Goal: Transaction & Acquisition: Book appointment/travel/reservation

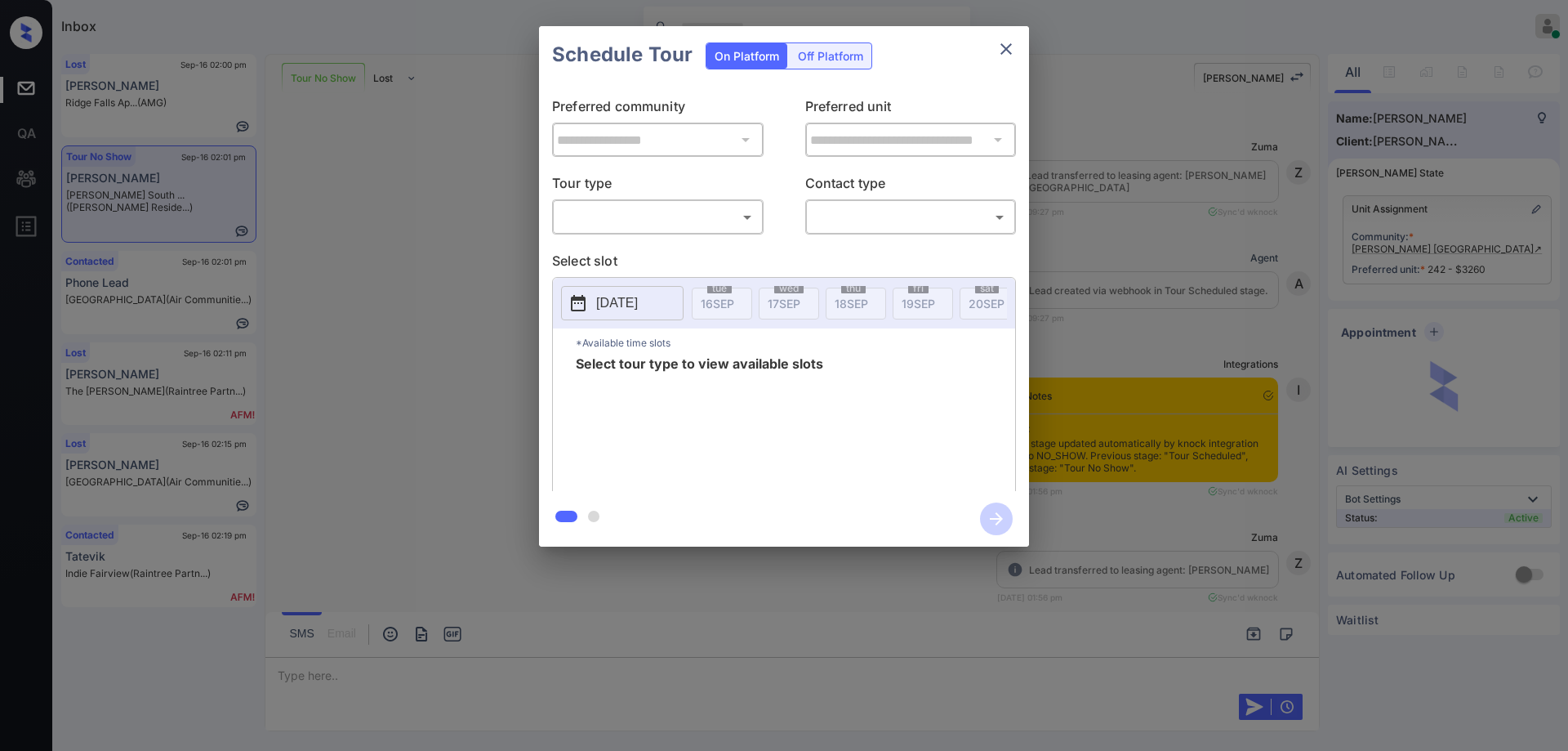
scroll to position [2225, 0]
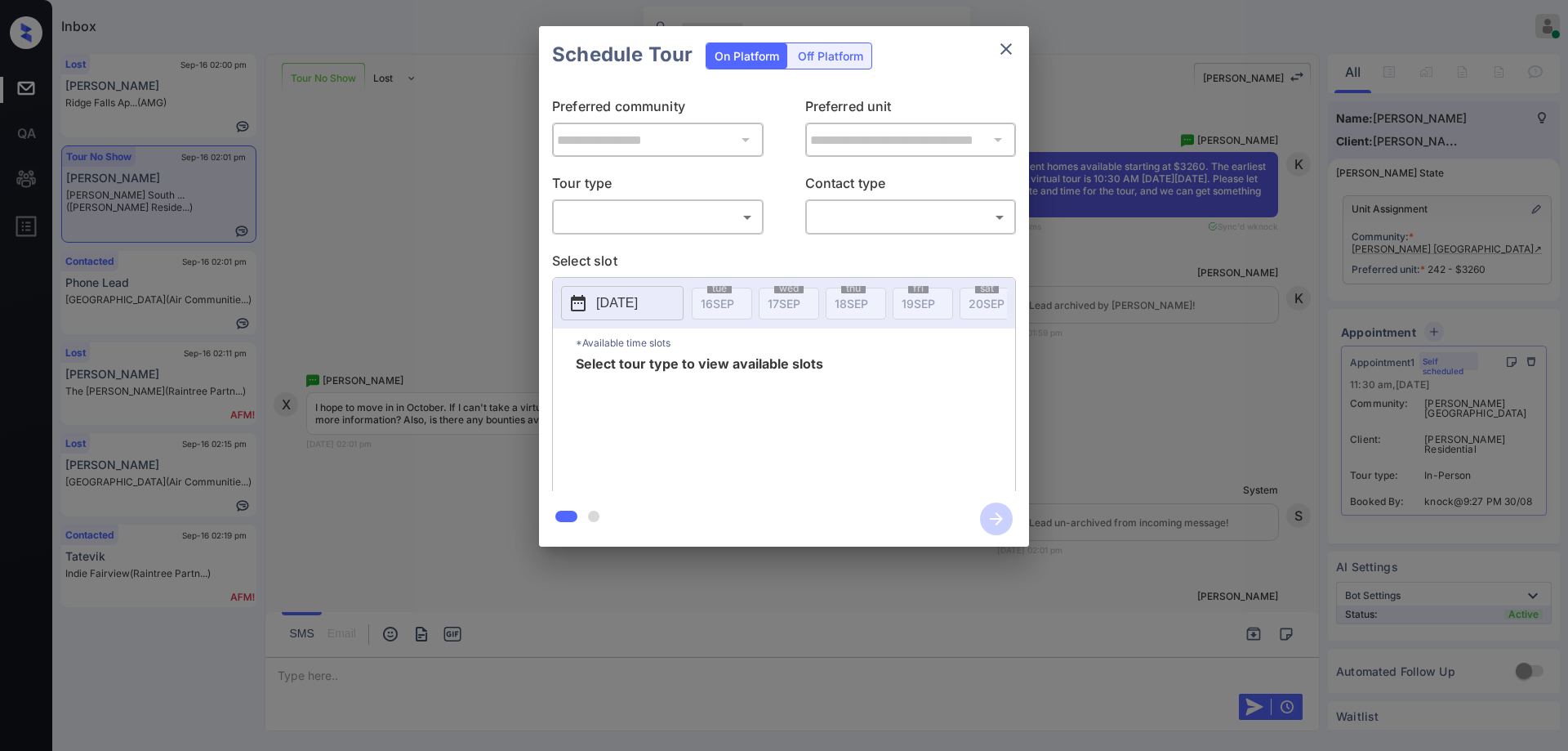
click at [695, 220] on body "Inbox Hope Jatap Online Set yourself offline Set yourself on break Profile Swit…" at bounding box center [784, 376] width 1568 height 751
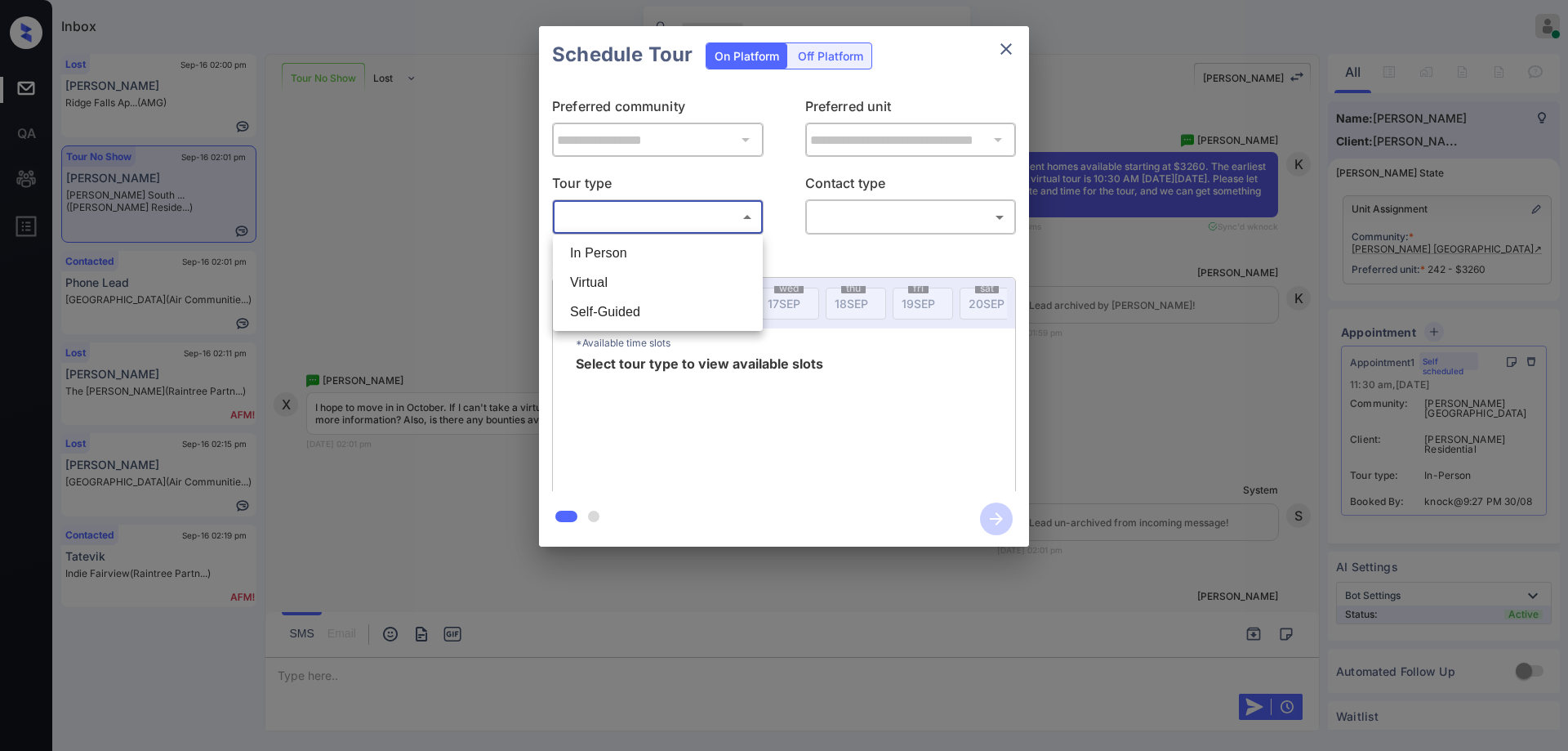
click at [596, 285] on li "Virtual" at bounding box center [658, 283] width 202 height 29
type input "*******"
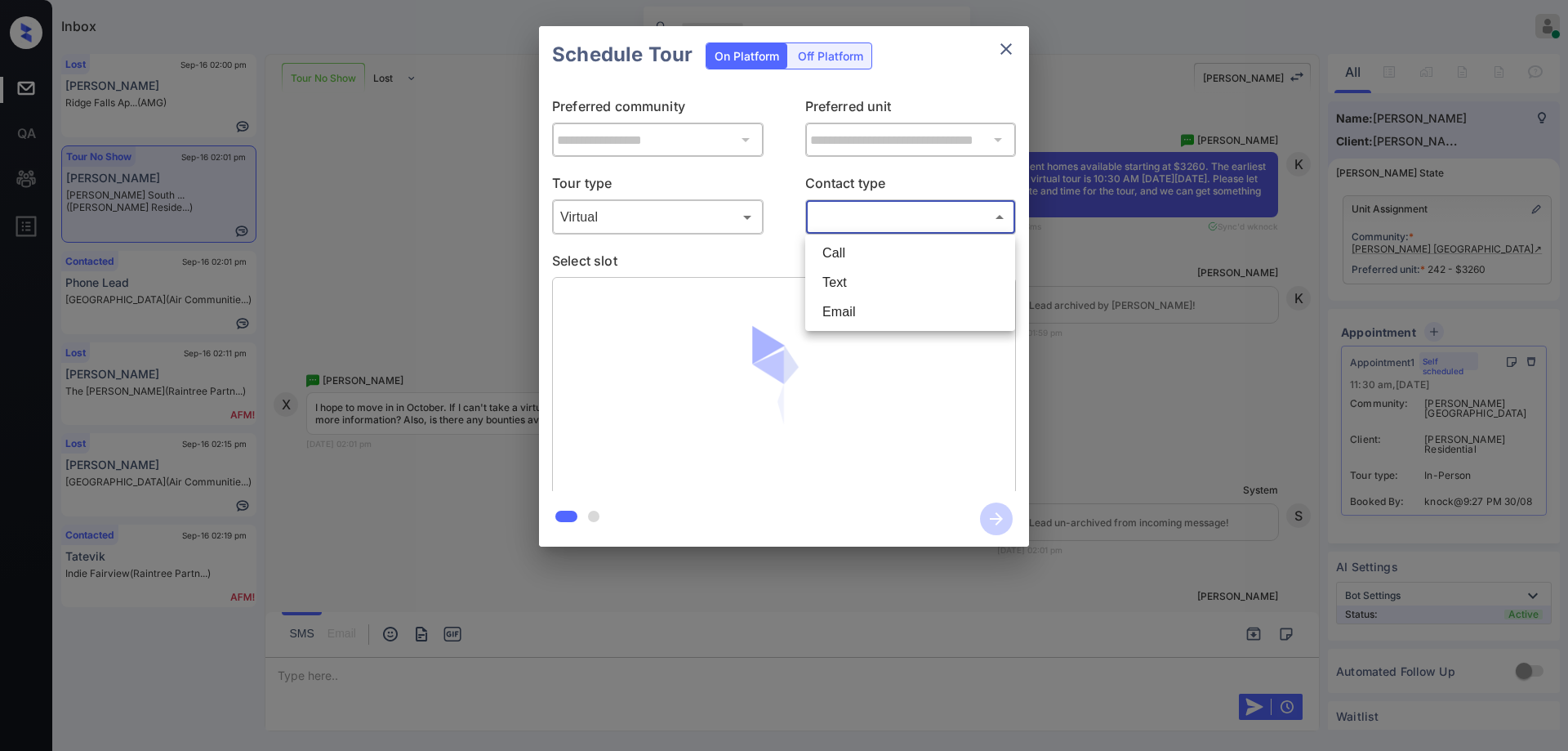
drag, startPoint x: 929, startPoint y: 205, endPoint x: 913, endPoint y: 233, distance: 32.2
click at [929, 207] on body "Inbox Hope Jatap Online Set yourself offline Set yourself on break Profile Swit…" at bounding box center [784, 376] width 1568 height 751
click at [851, 289] on li "Text" at bounding box center [910, 283] width 202 height 29
type input "****"
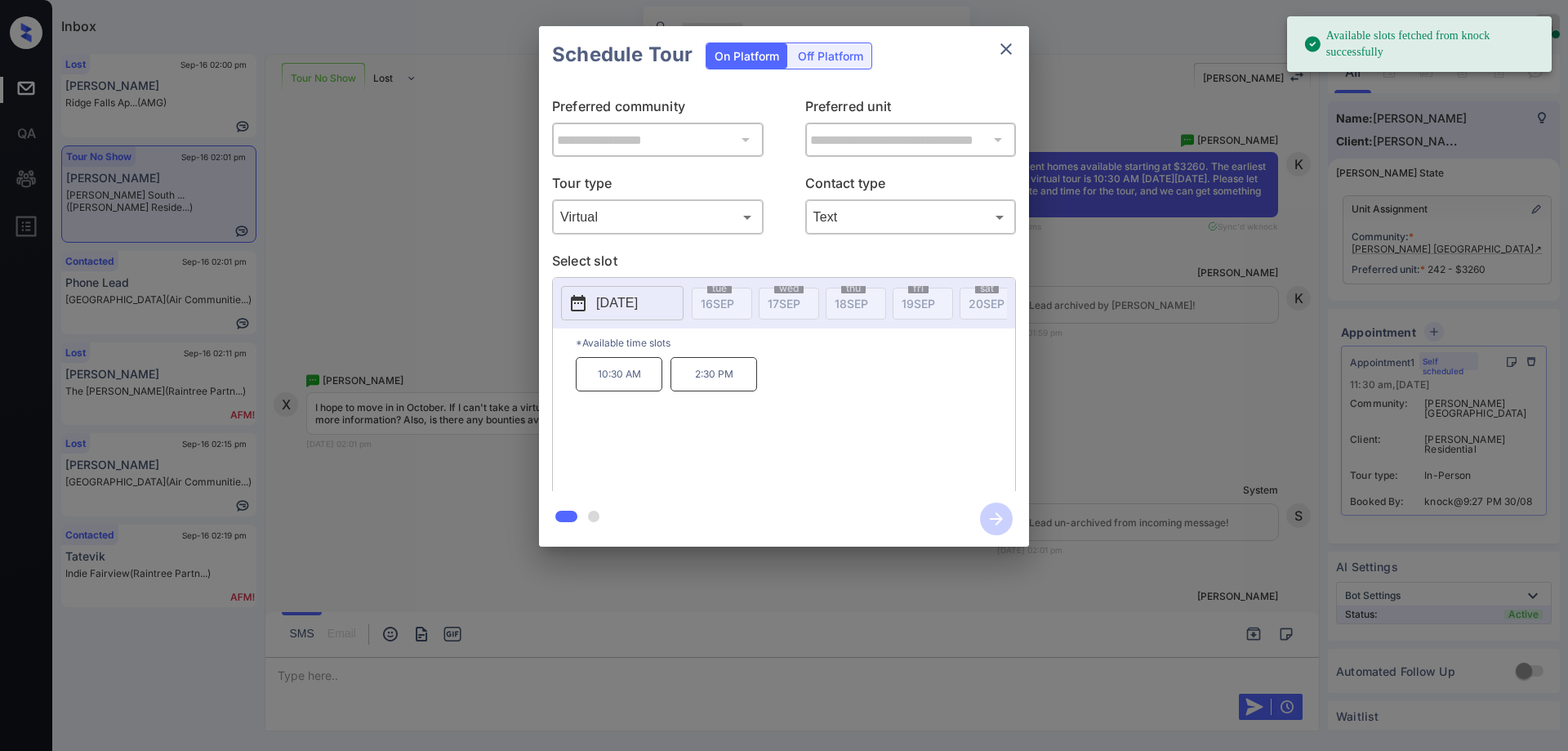
click at [607, 315] on button "2025-10-01" at bounding box center [623, 303] width 123 height 34
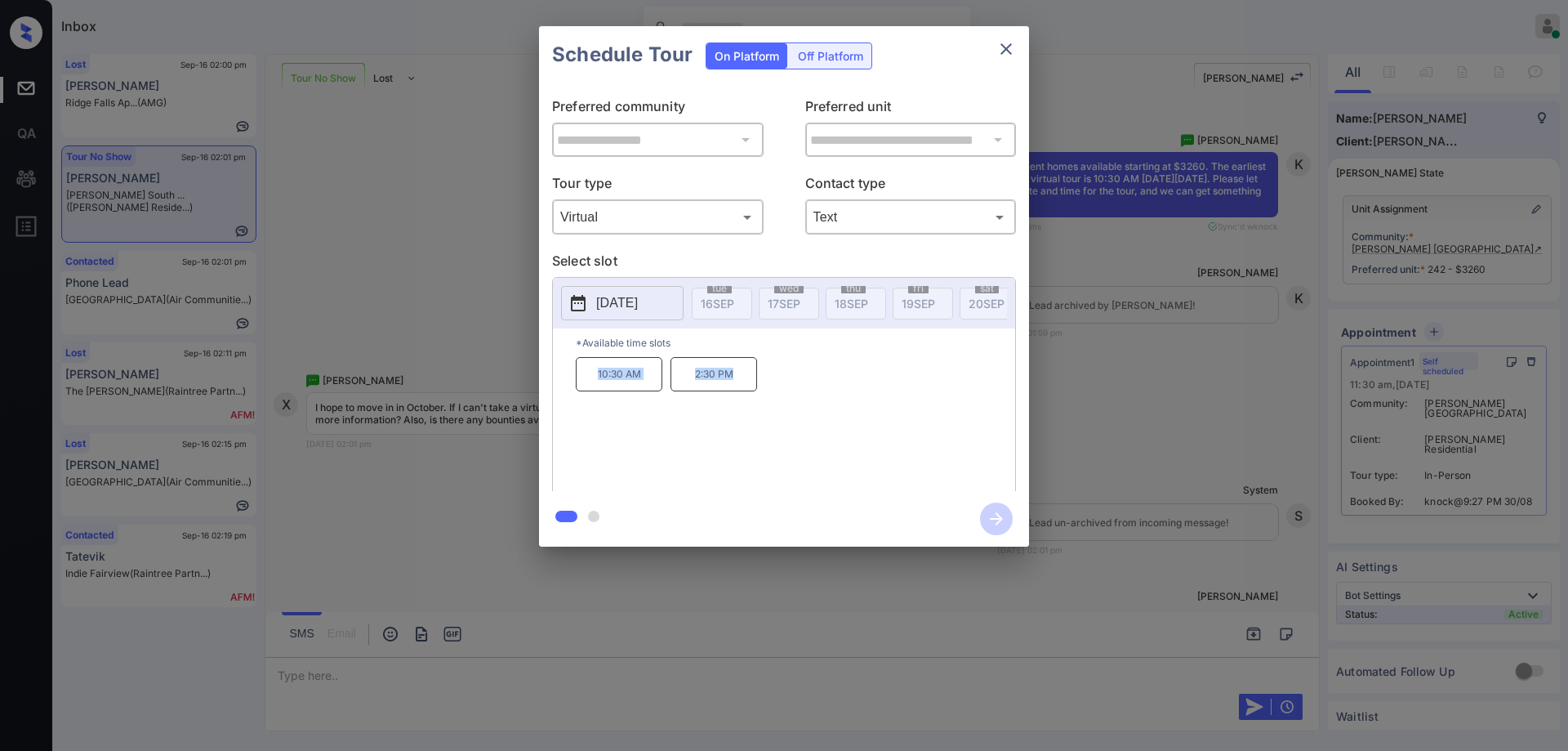
drag, startPoint x: 742, startPoint y: 386, endPoint x: 606, endPoint y: 384, distance: 136.0
click at [586, 391] on div "10:30 AM 2:30 PM" at bounding box center [795, 422] width 439 height 130
copy div "10:30 AM 2:30 PM"
click at [1153, 353] on div "**********" at bounding box center [784, 286] width 1568 height 573
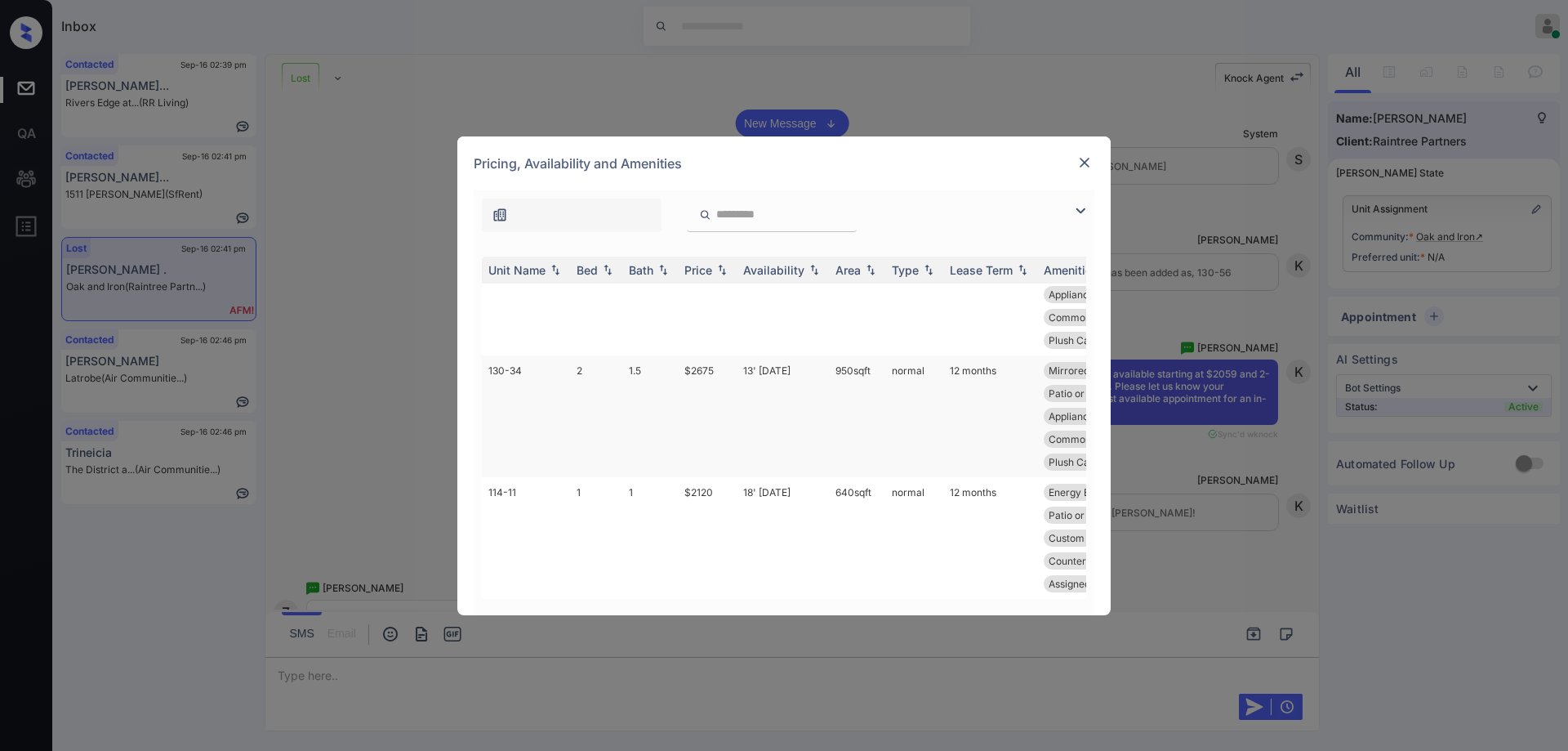
scroll to position [62, 0]
click at [708, 477] on td "$2120" at bounding box center [707, 538] width 59 height 122
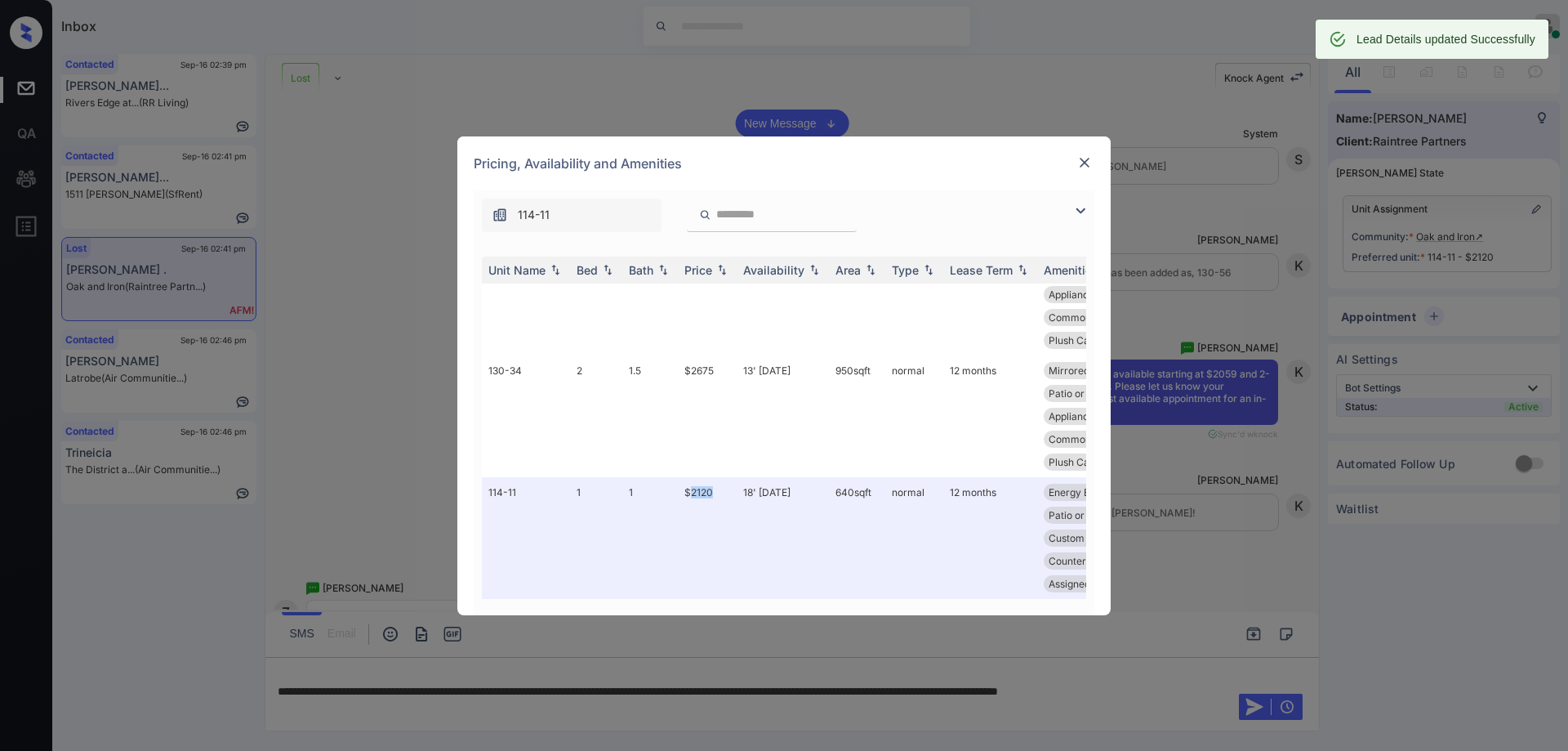
click at [1083, 168] on img at bounding box center [1084, 163] width 17 height 17
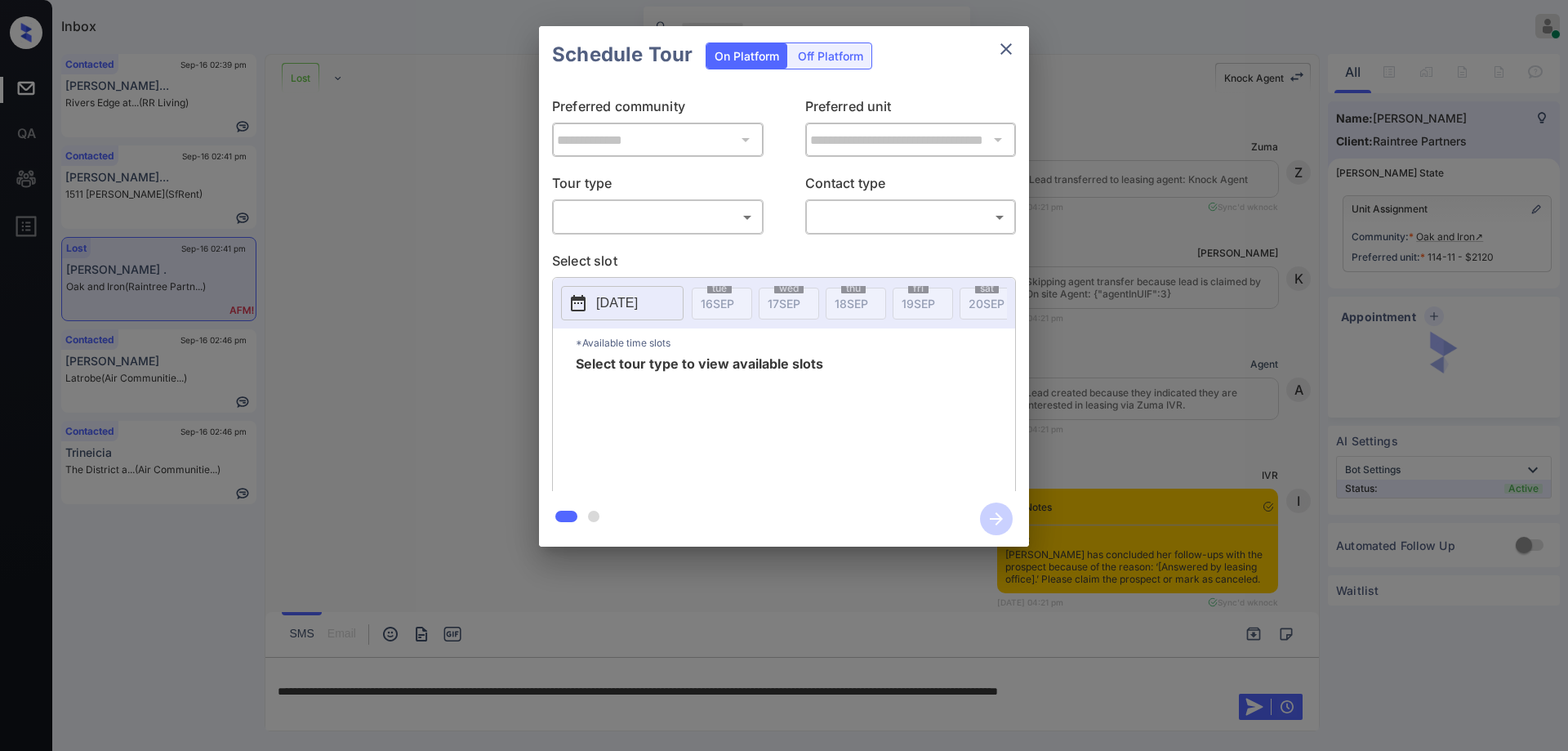
scroll to position [4530, 0]
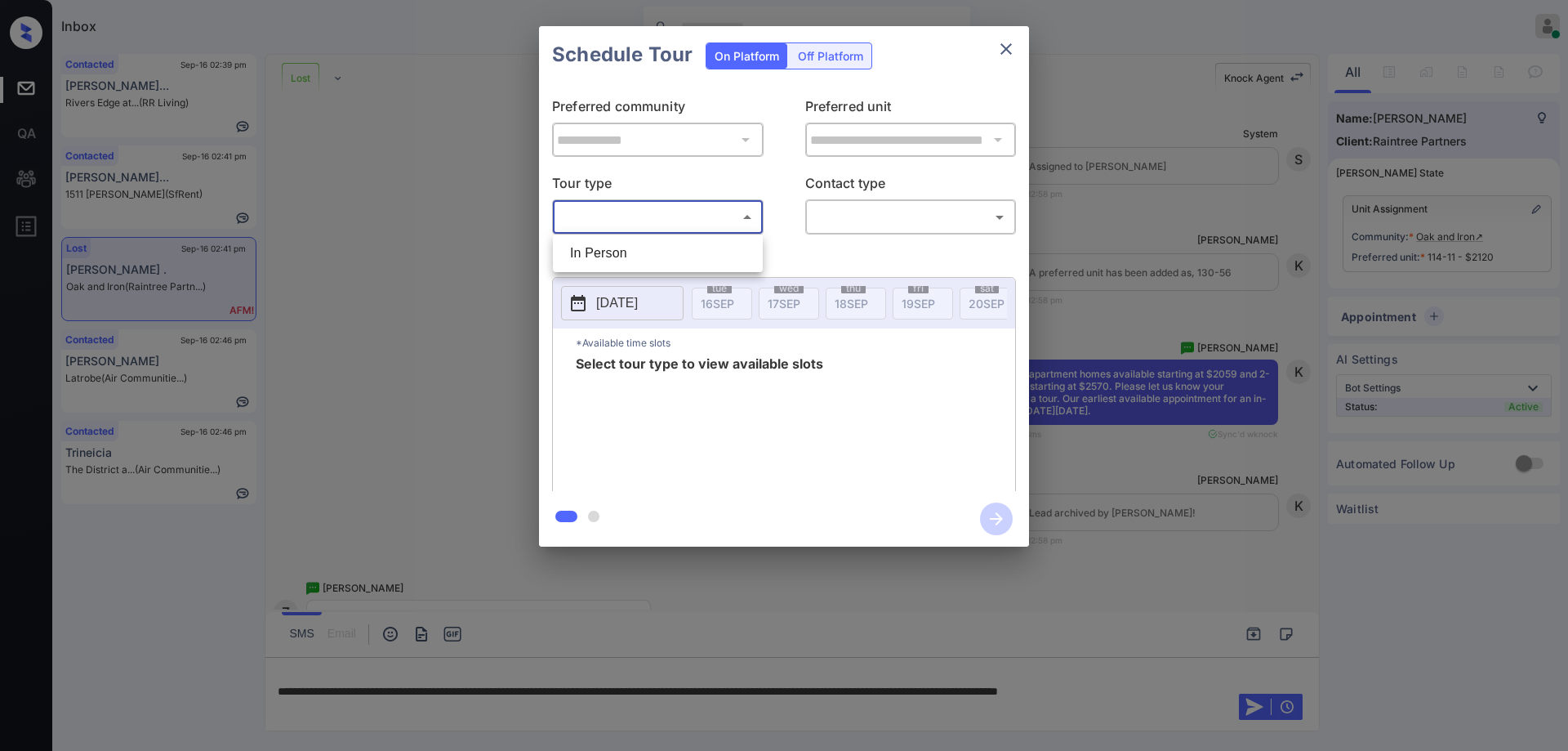
click at [648, 220] on body "Inbox Hope Jatap Online Set yourself offline Set yourself on break Profile Swit…" at bounding box center [784, 376] width 1568 height 751
click at [617, 246] on li "In Person" at bounding box center [658, 253] width 202 height 29
type input "********"
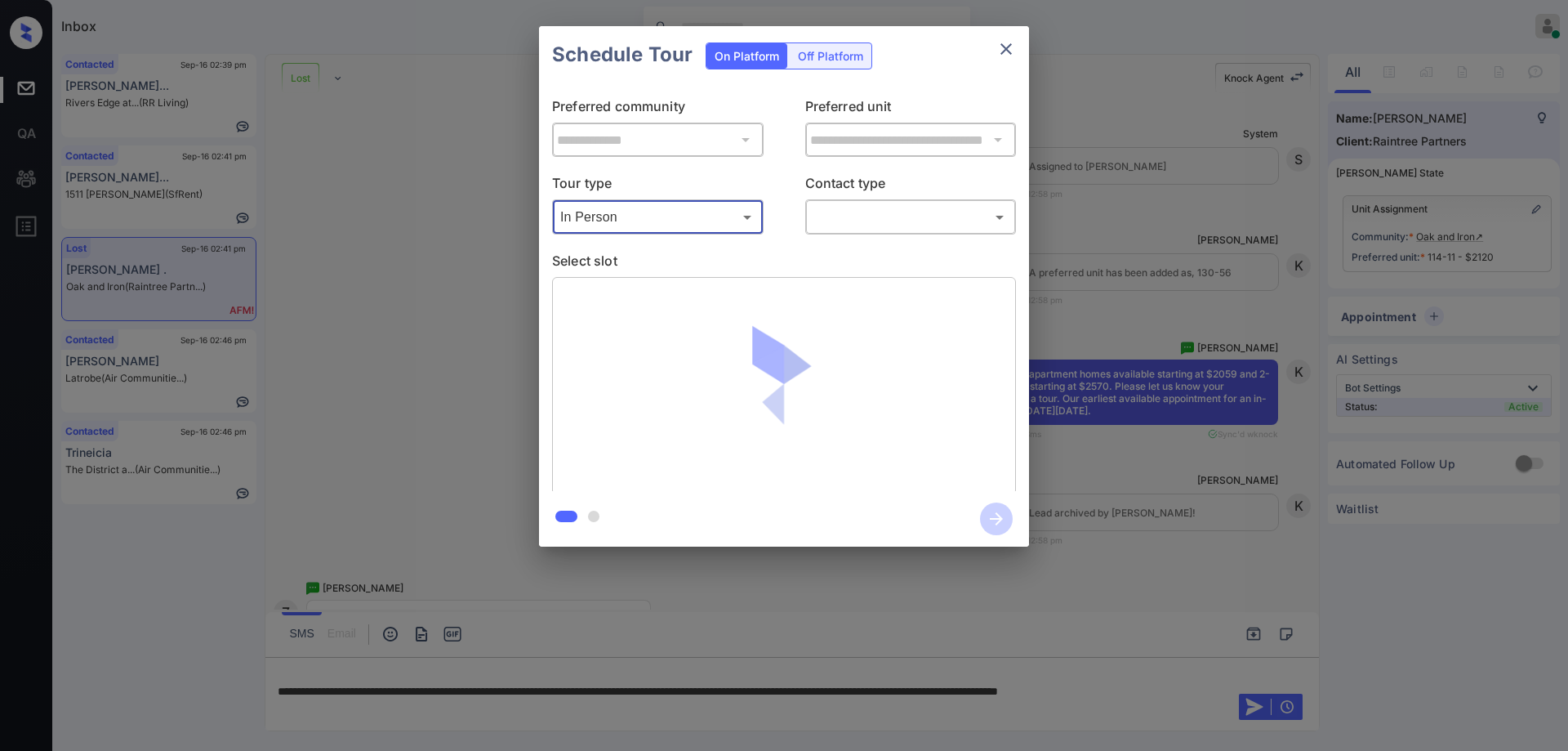
click at [899, 219] on body "Inbox Hope Jatap Online Set yourself offline Set yourself on break Profile Swit…" at bounding box center [784, 376] width 1568 height 751
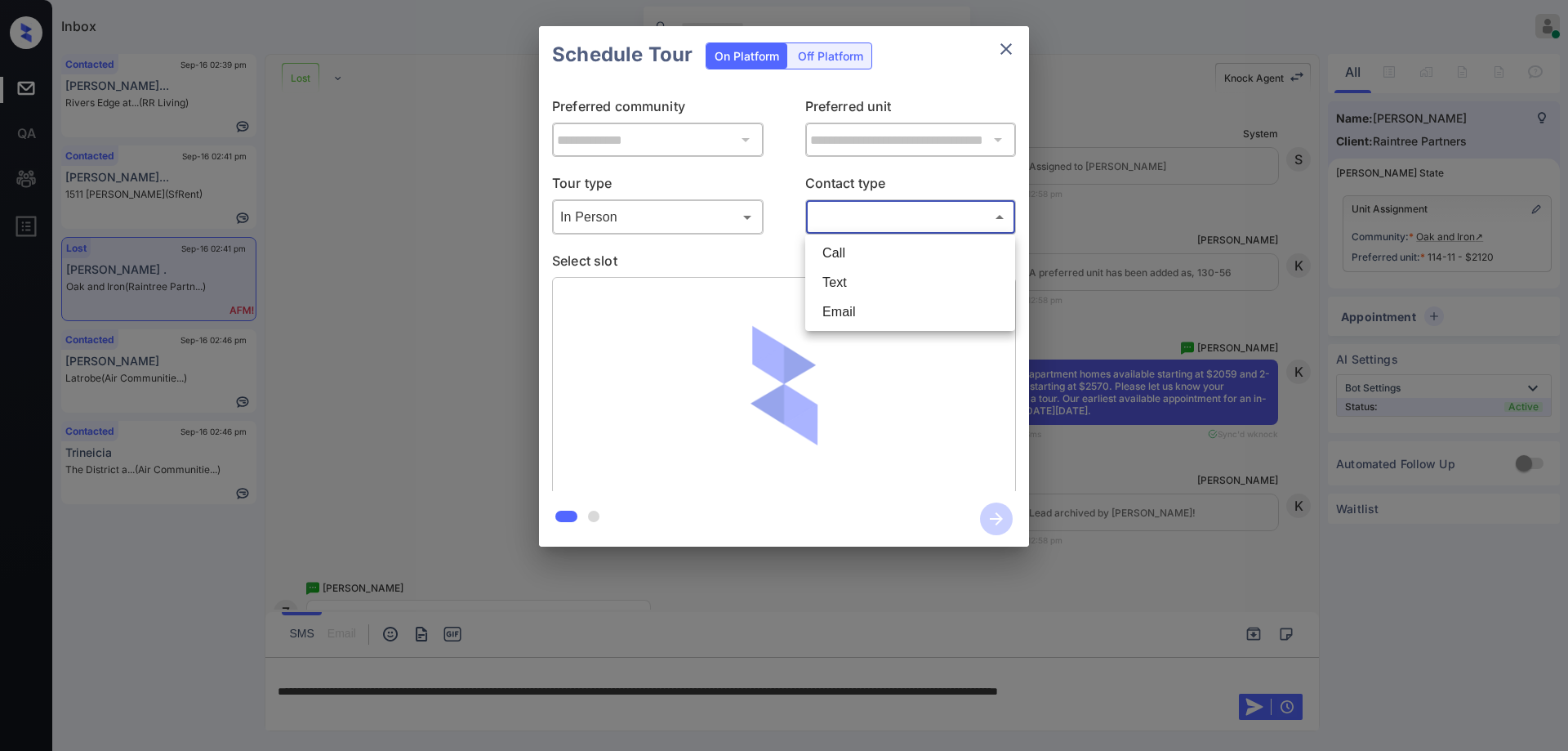
click at [881, 292] on li "Text" at bounding box center [910, 283] width 202 height 29
type input "****"
click at [881, 292] on li "Text" at bounding box center [910, 283] width 202 height 29
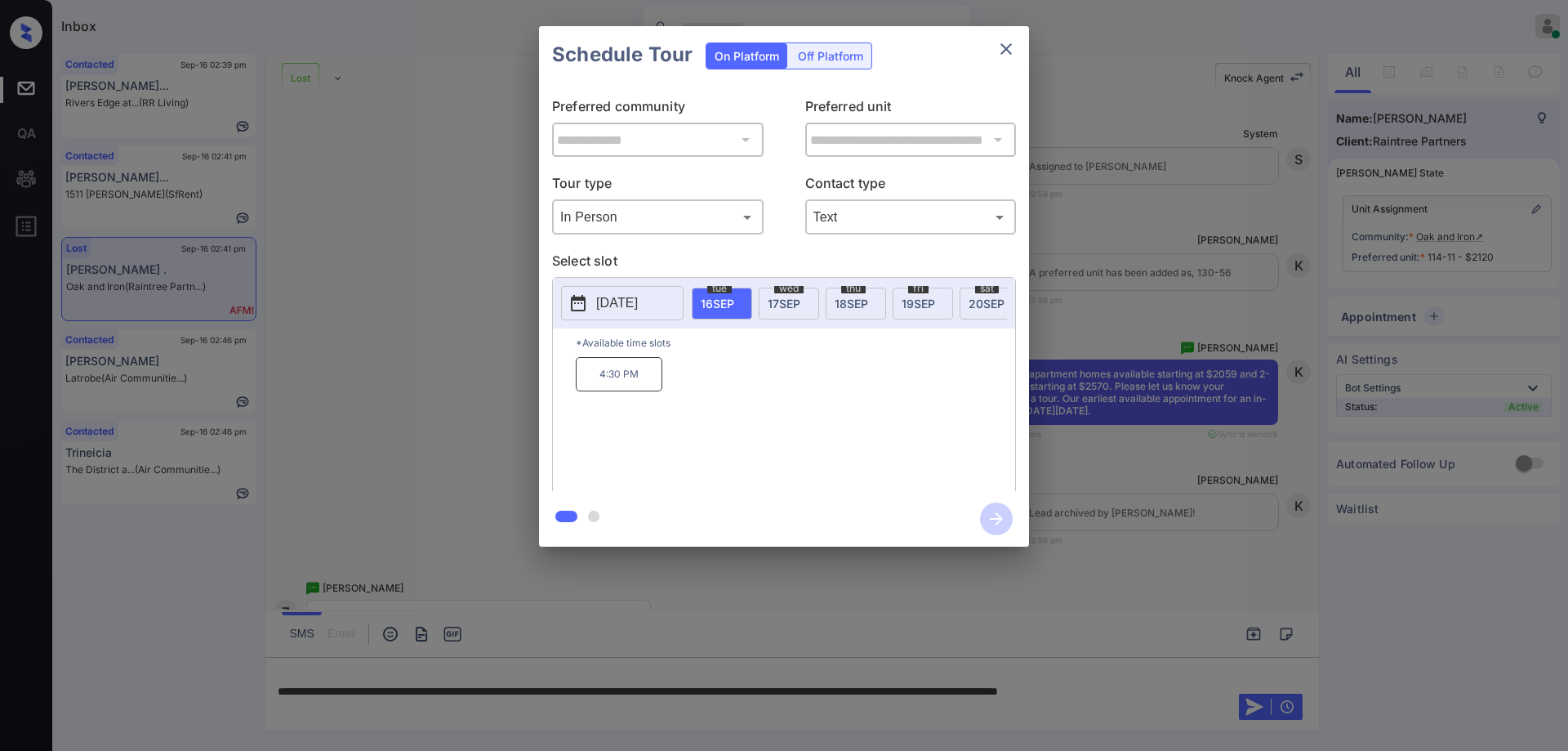
click at [792, 290] on span "wed" at bounding box center [789, 288] width 29 height 10
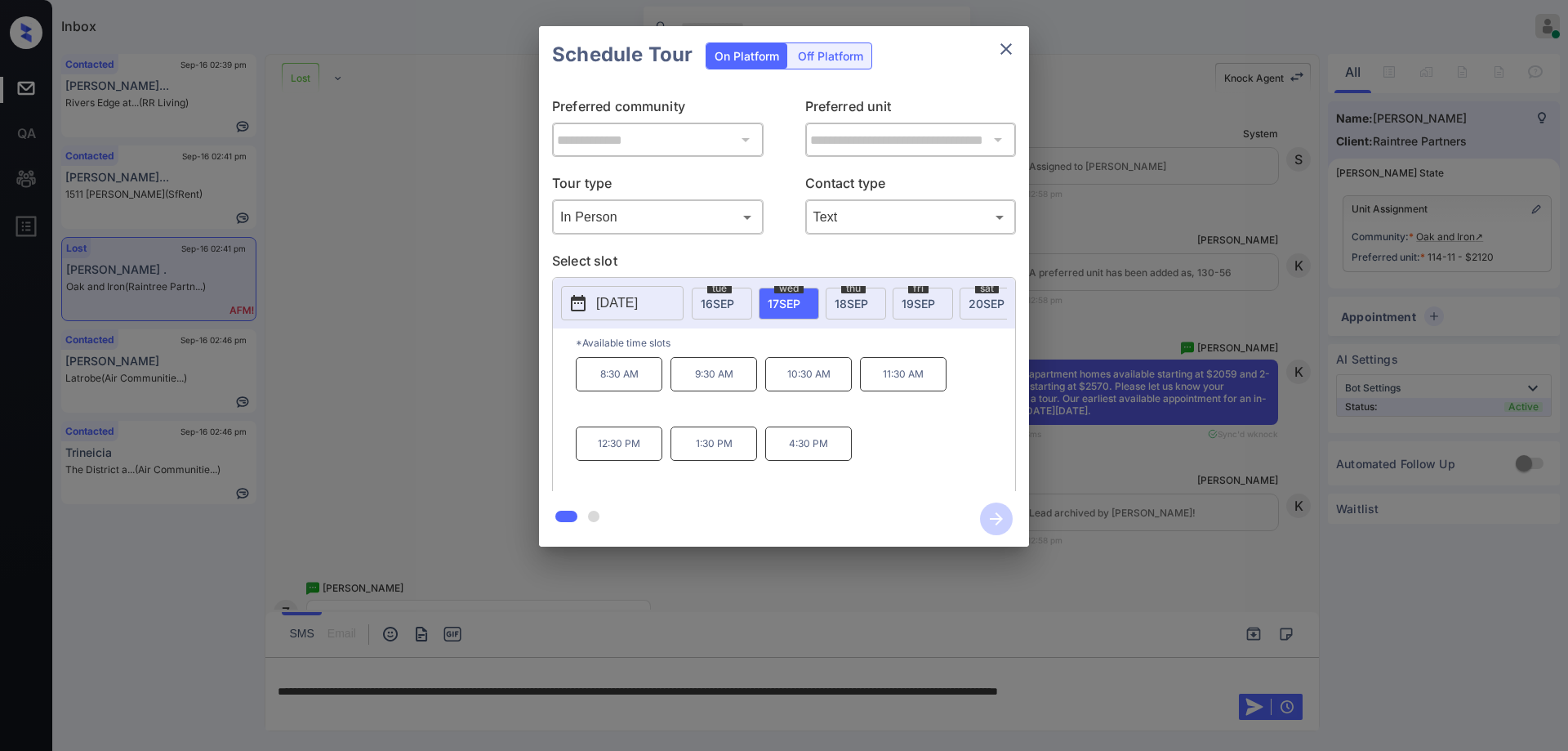
click at [731, 385] on p "9:30 AM" at bounding box center [714, 374] width 86 height 34
click at [1101, 421] on div "**********" at bounding box center [784, 286] width 1568 height 573
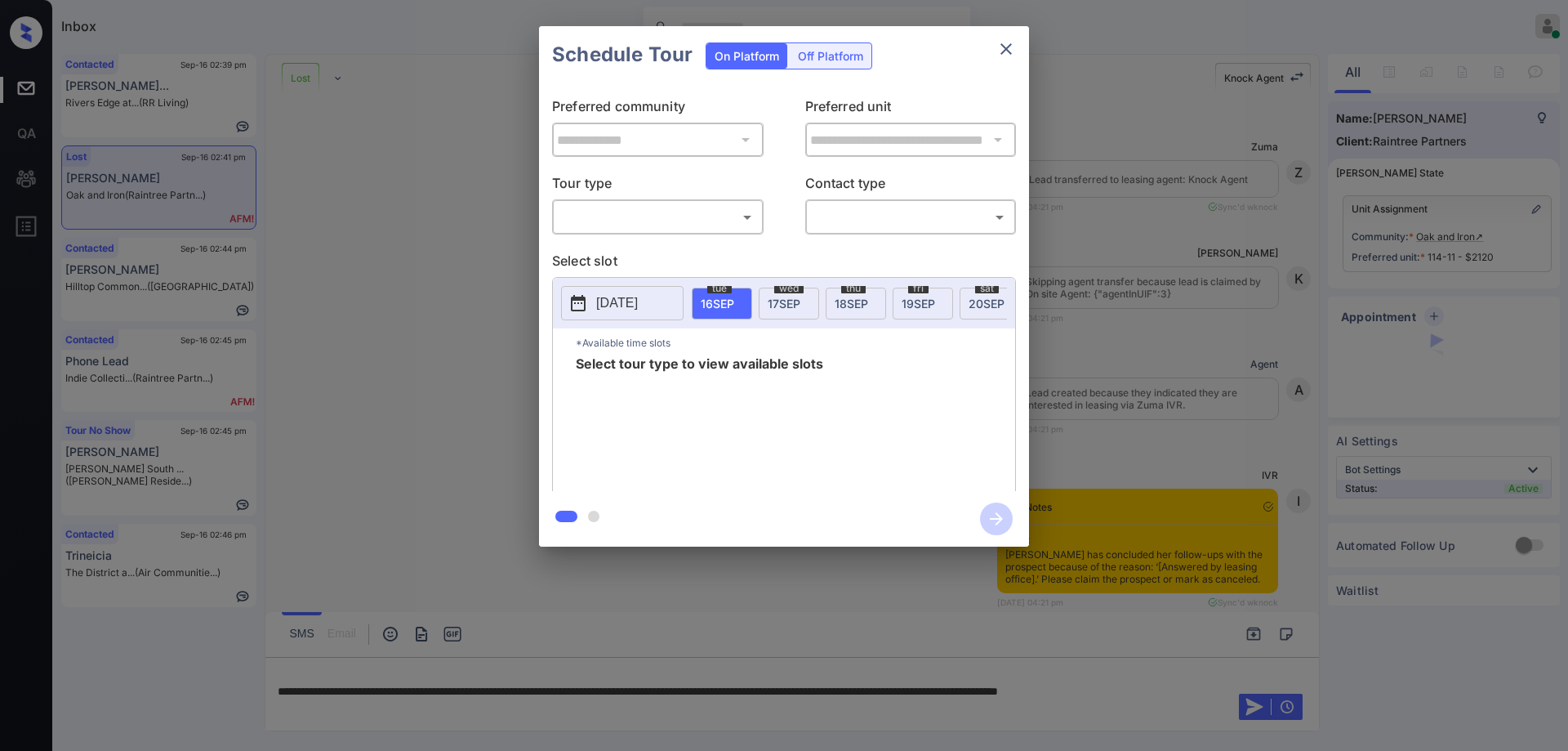
scroll to position [6437, 0]
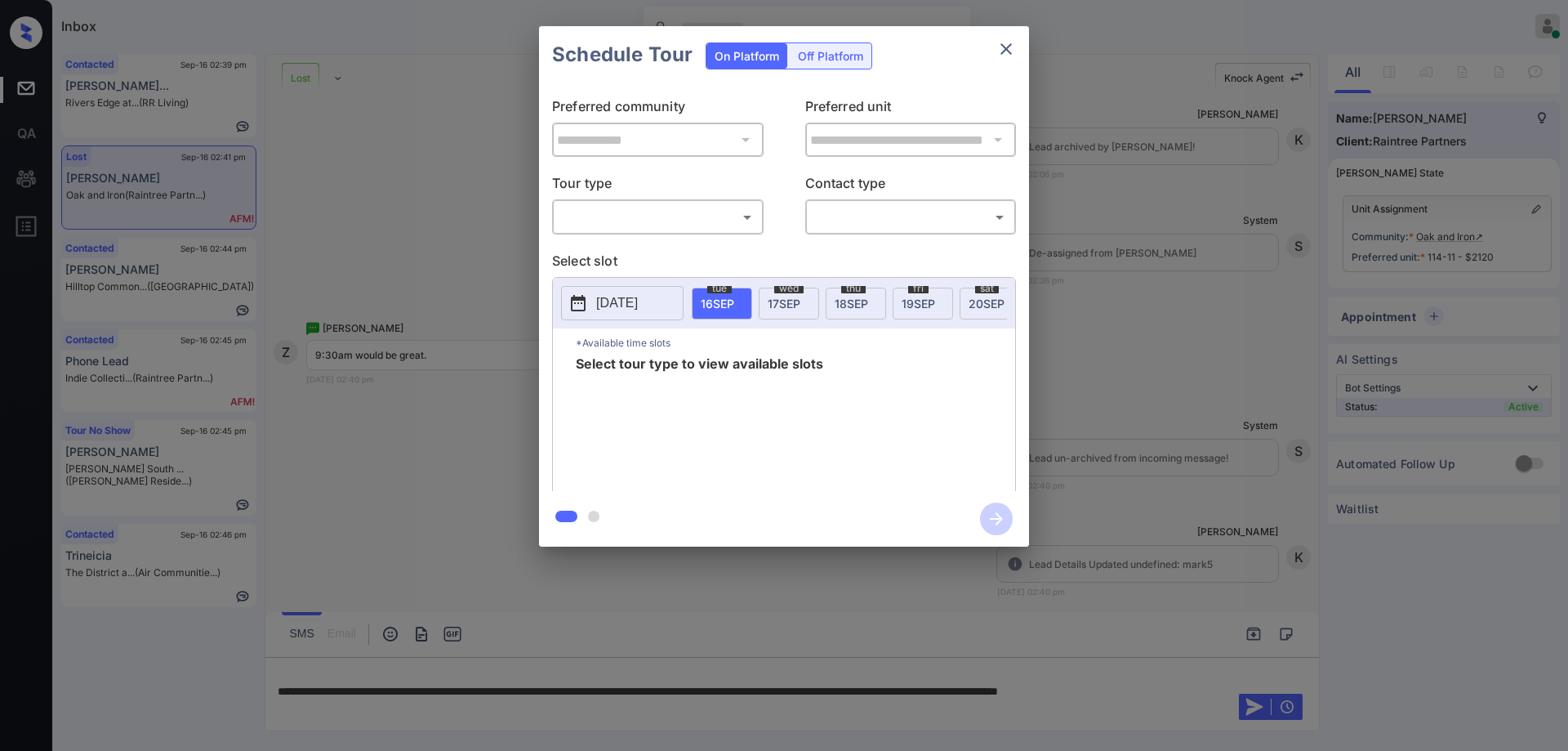
click at [658, 209] on body "Inbox Hope Jatap Online Set yourself offline Set yourself on break Profile Swit…" at bounding box center [784, 376] width 1568 height 751
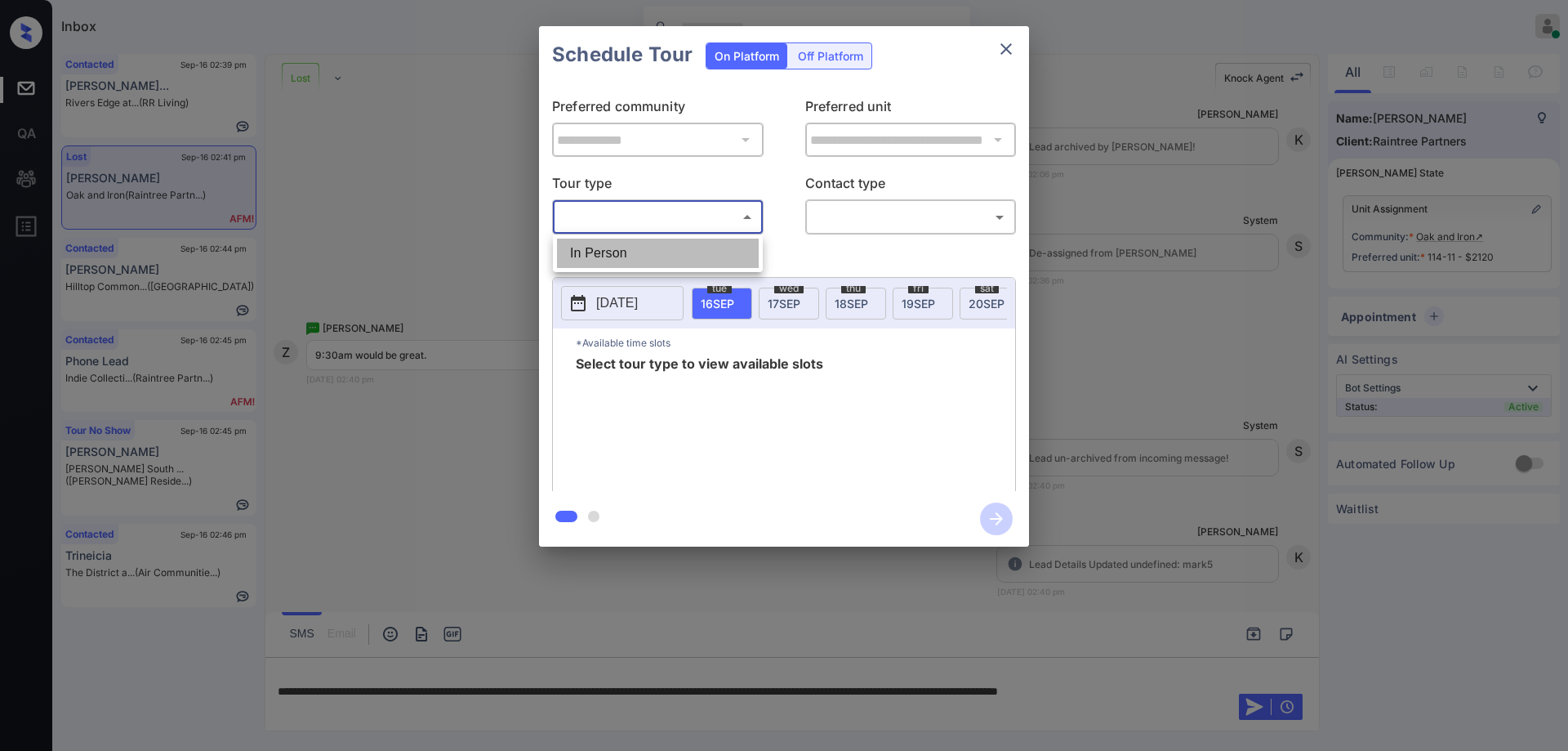
click at [608, 243] on li "In Person" at bounding box center [658, 253] width 202 height 29
type input "********"
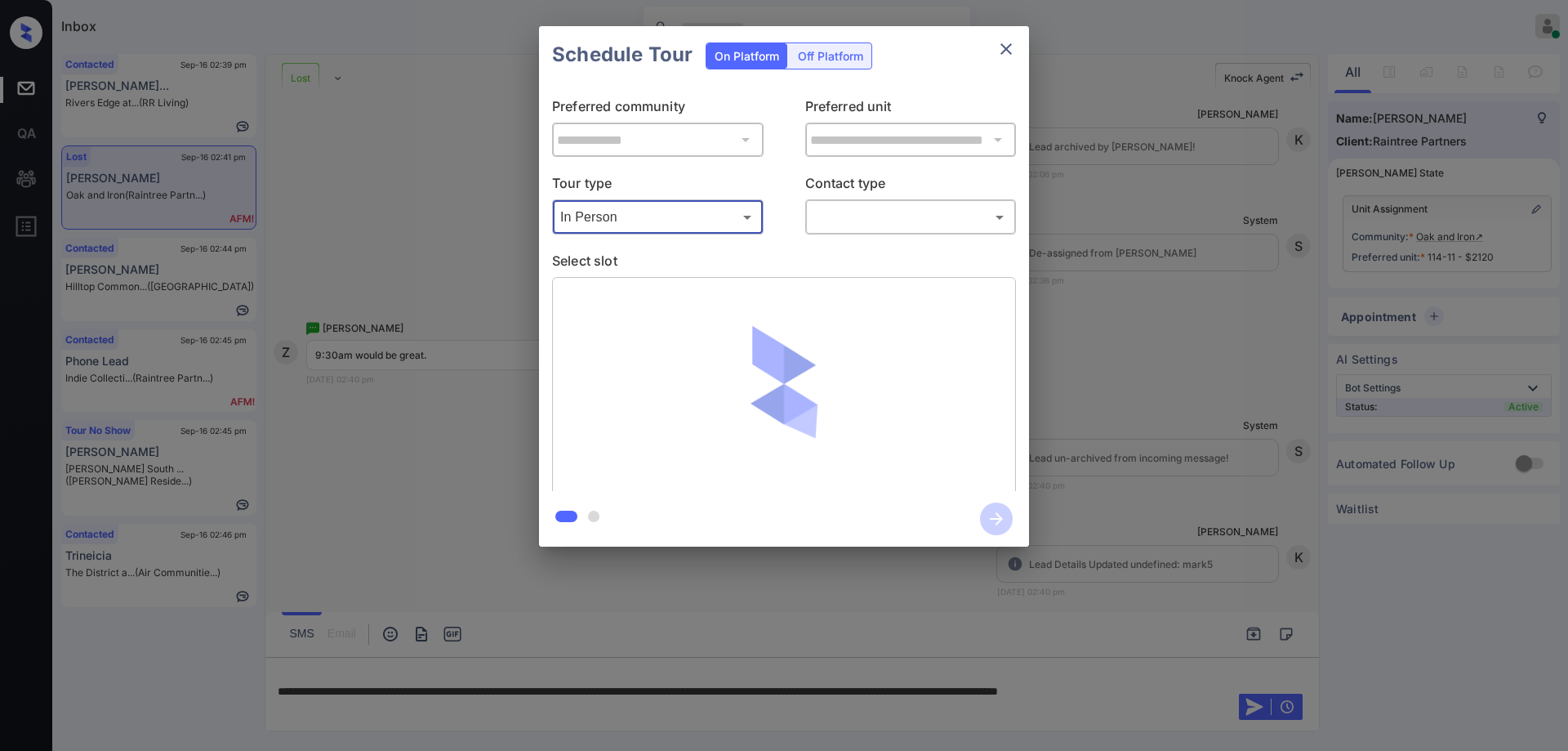
click at [849, 214] on body "Inbox Hope Jatap Online Set yourself offline Set yourself on break Profile Swit…" at bounding box center [784, 376] width 1568 height 751
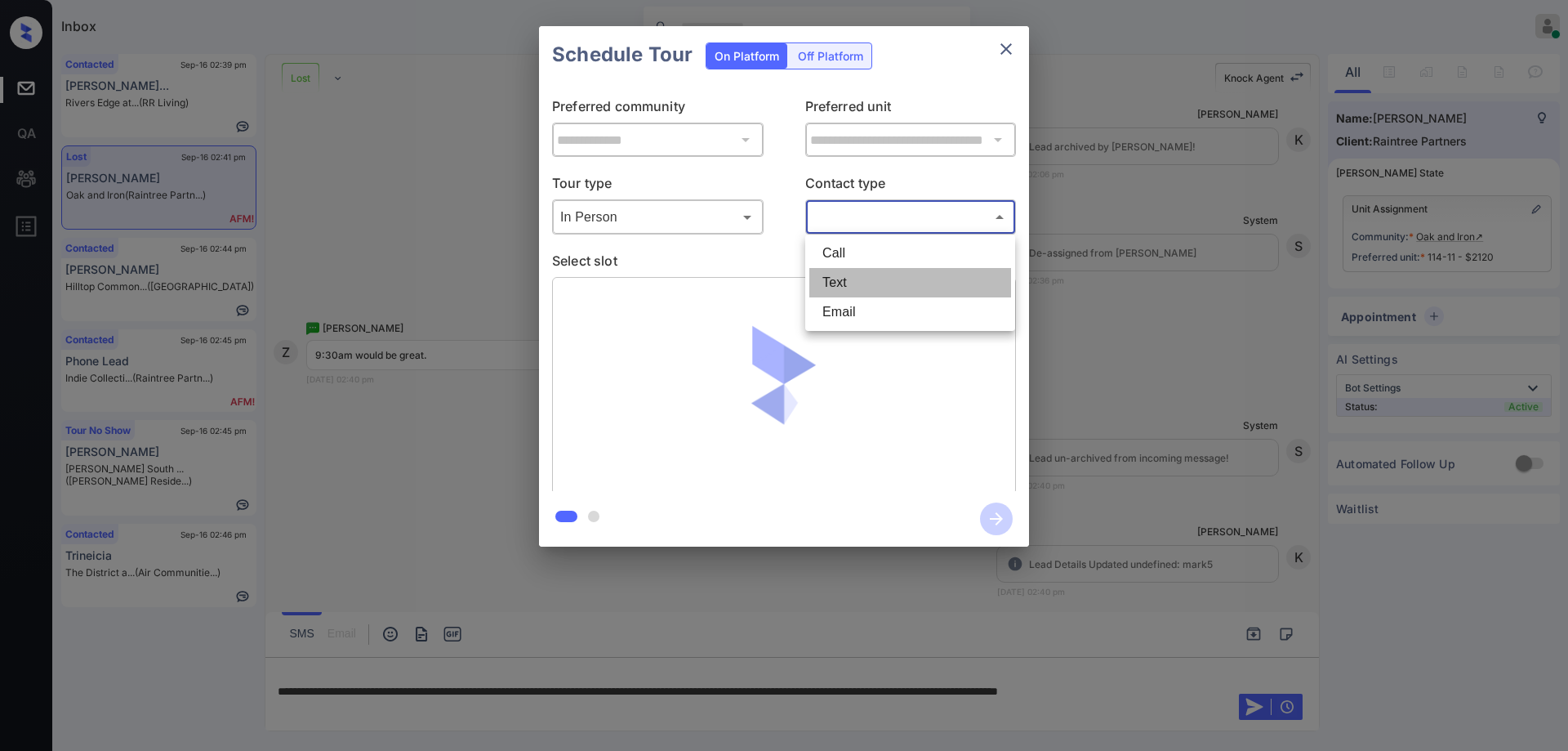
click at [849, 280] on li "Text" at bounding box center [910, 283] width 202 height 29
type input "****"
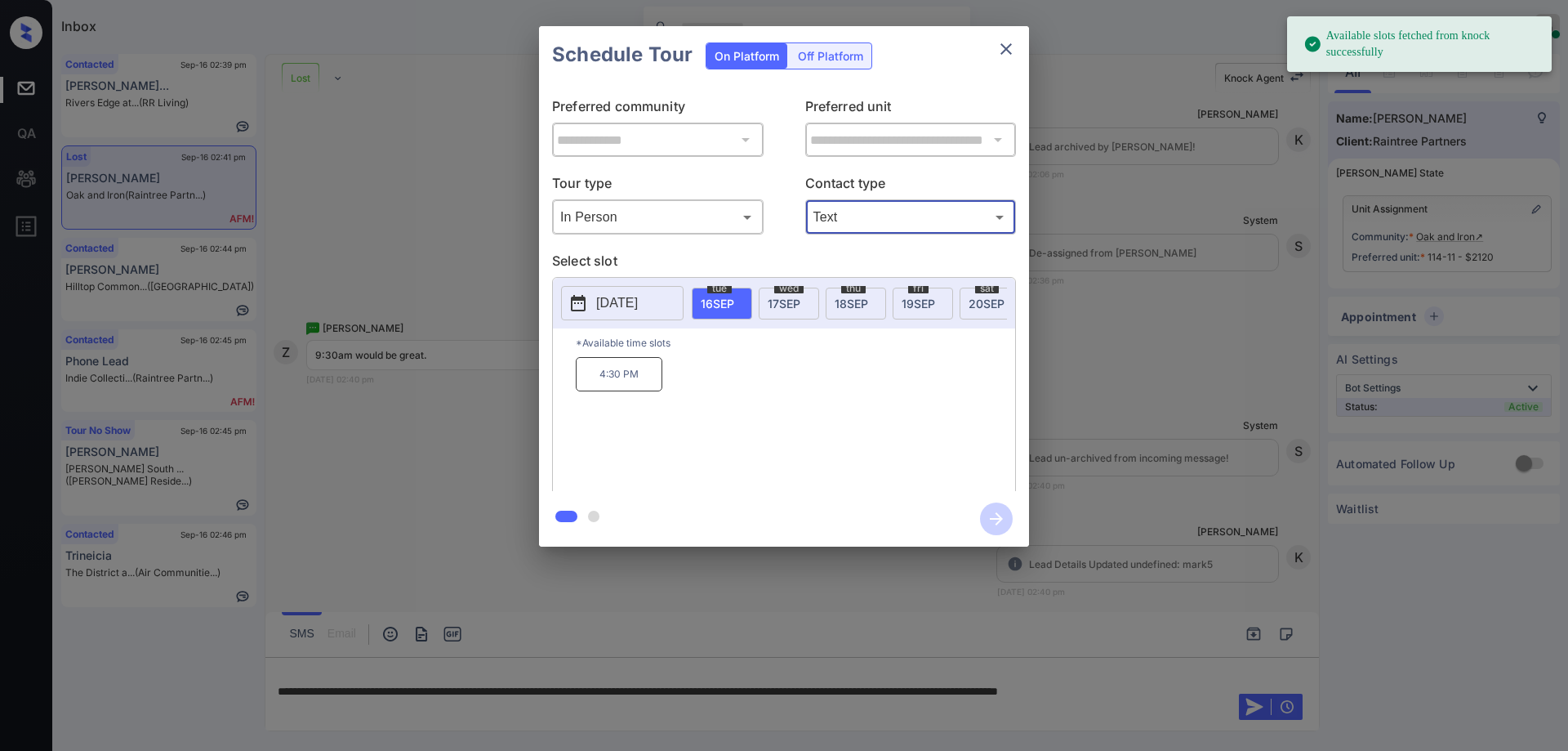
click at [779, 300] on span "17 SEP" at bounding box center [784, 303] width 33 height 14
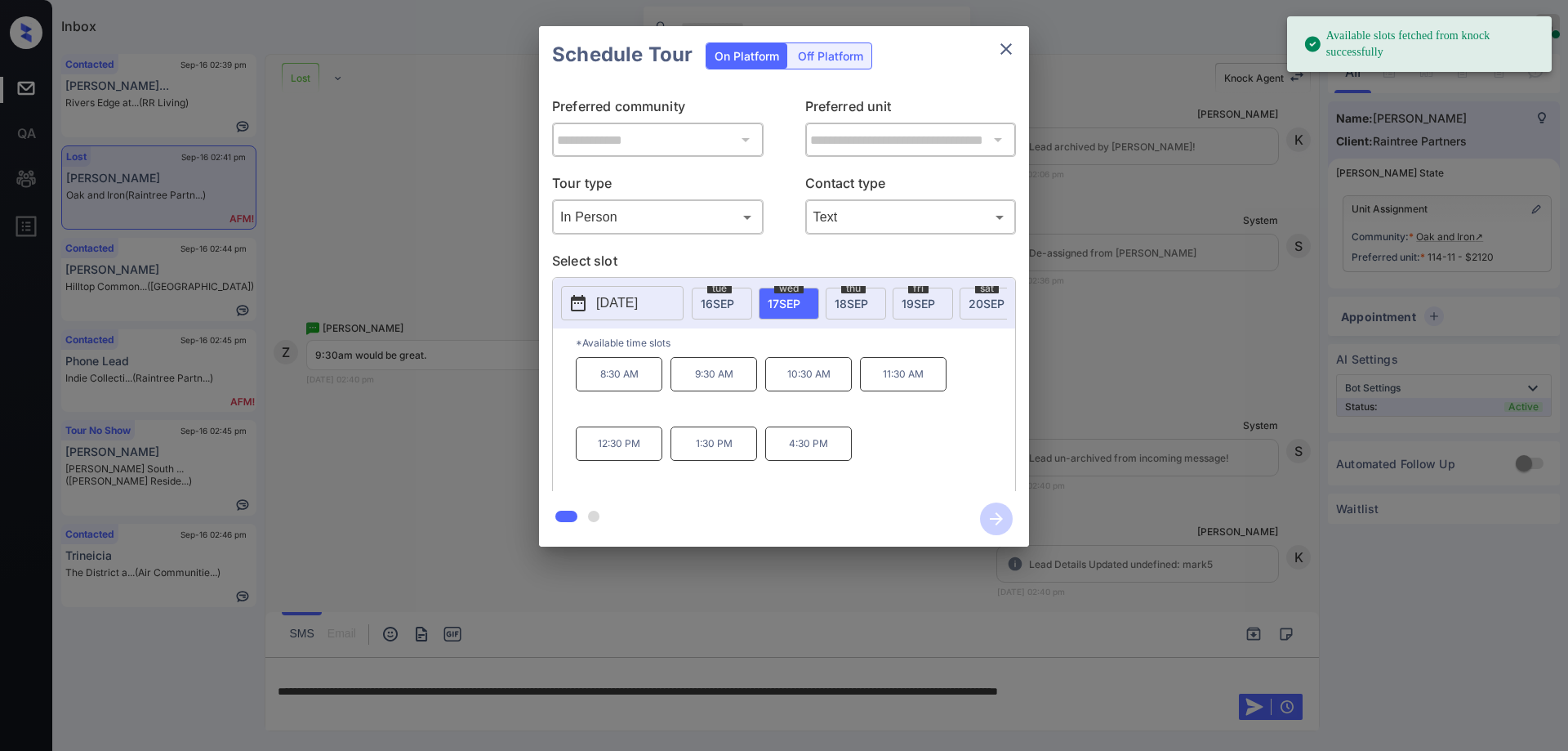
click at [716, 377] on p "9:30 AM" at bounding box center [714, 374] width 86 height 34
click at [1000, 519] on icon "button" at bounding box center [996, 519] width 13 height 13
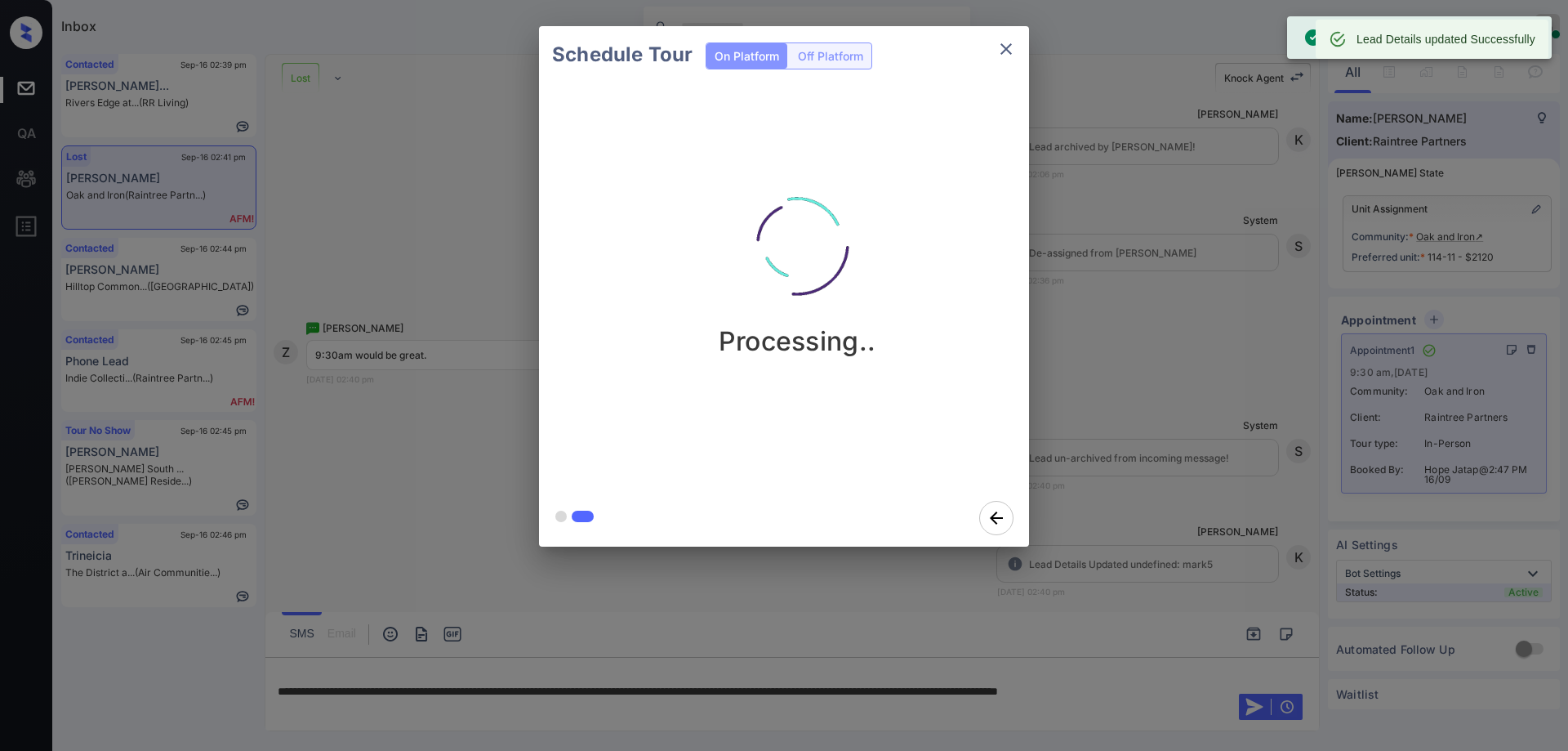
click at [1179, 383] on div "Schedule Tour On Platform Off Platform Processing.." at bounding box center [784, 286] width 1568 height 573
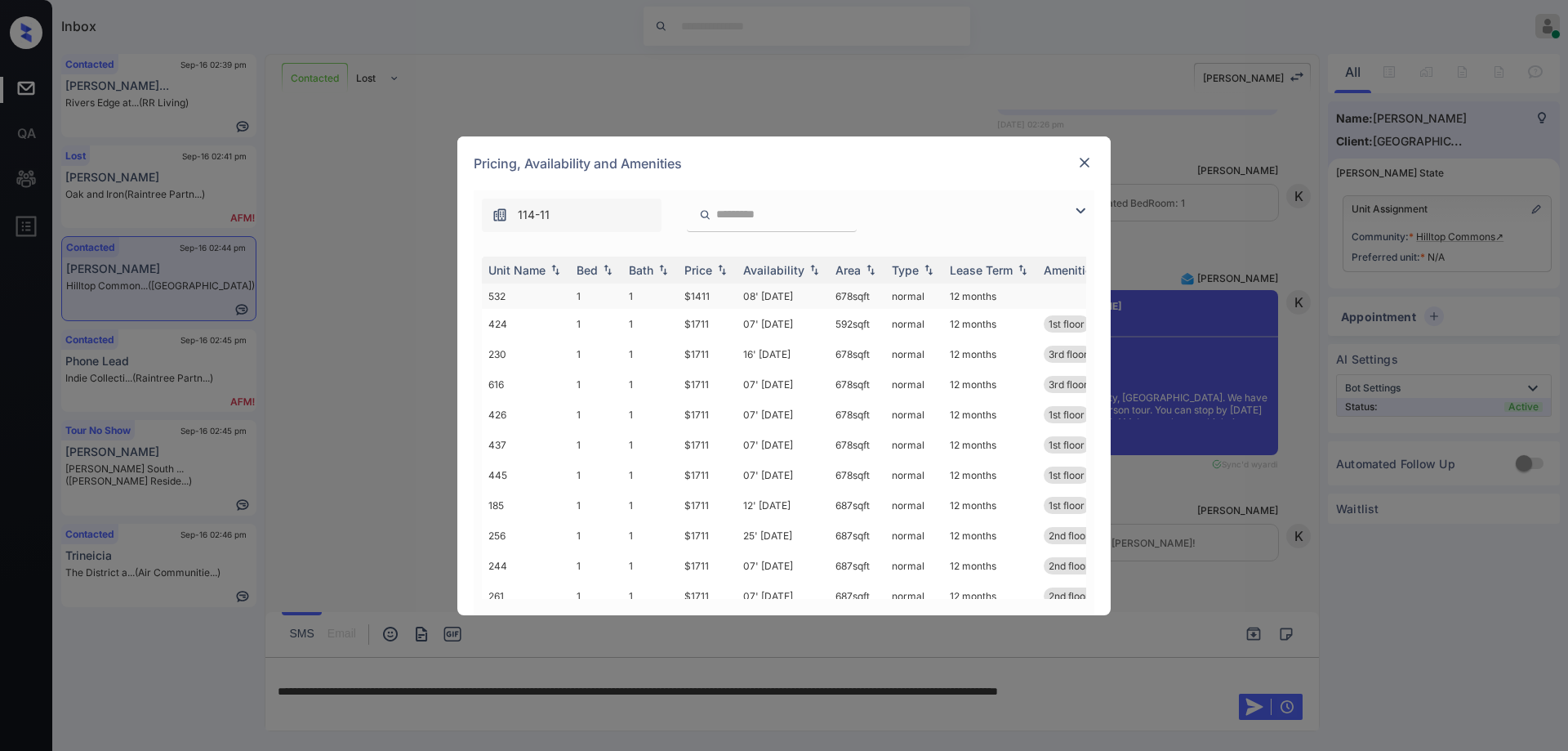
click at [717, 291] on td "$1411" at bounding box center [707, 297] width 59 height 26
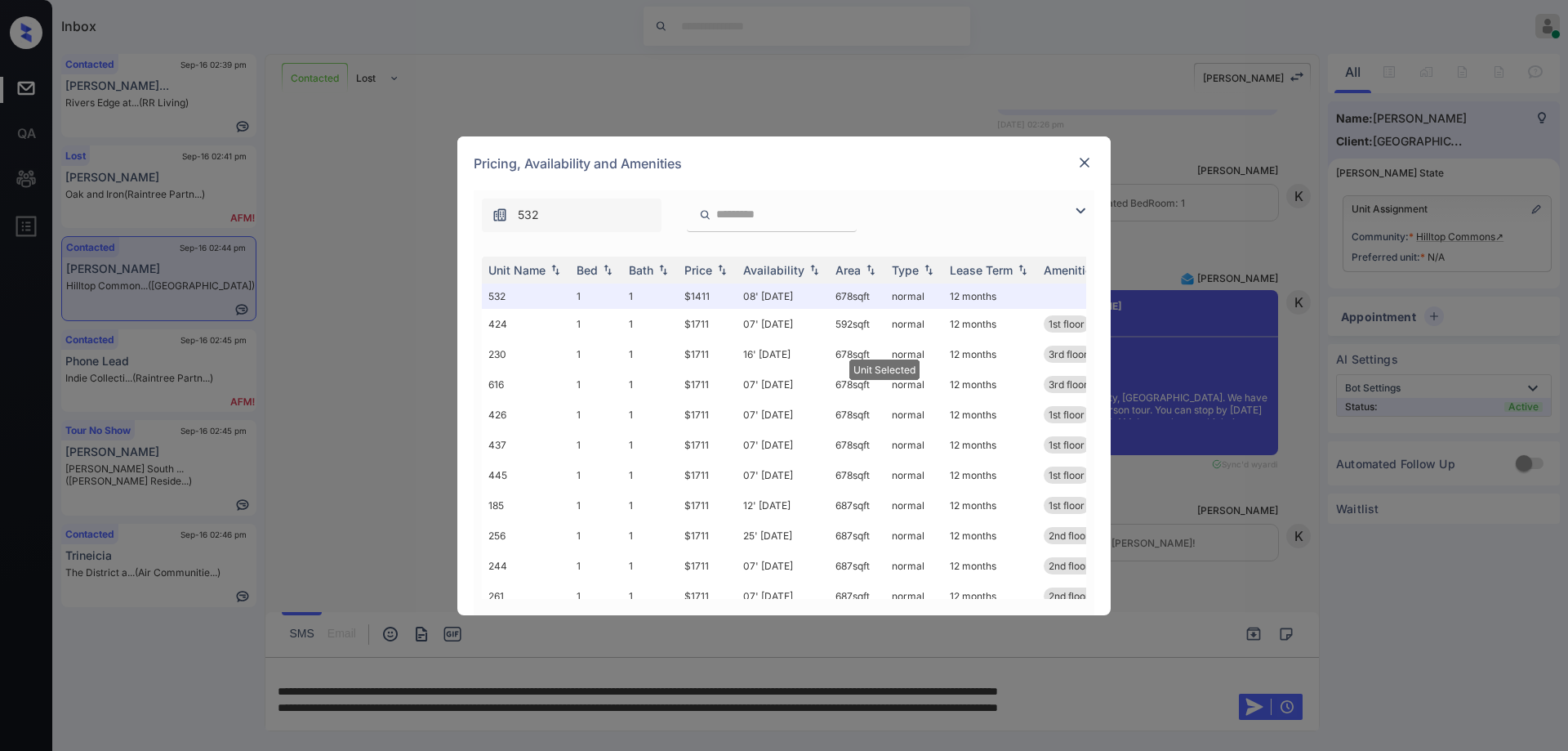
click at [1082, 161] on img at bounding box center [1084, 163] width 17 height 17
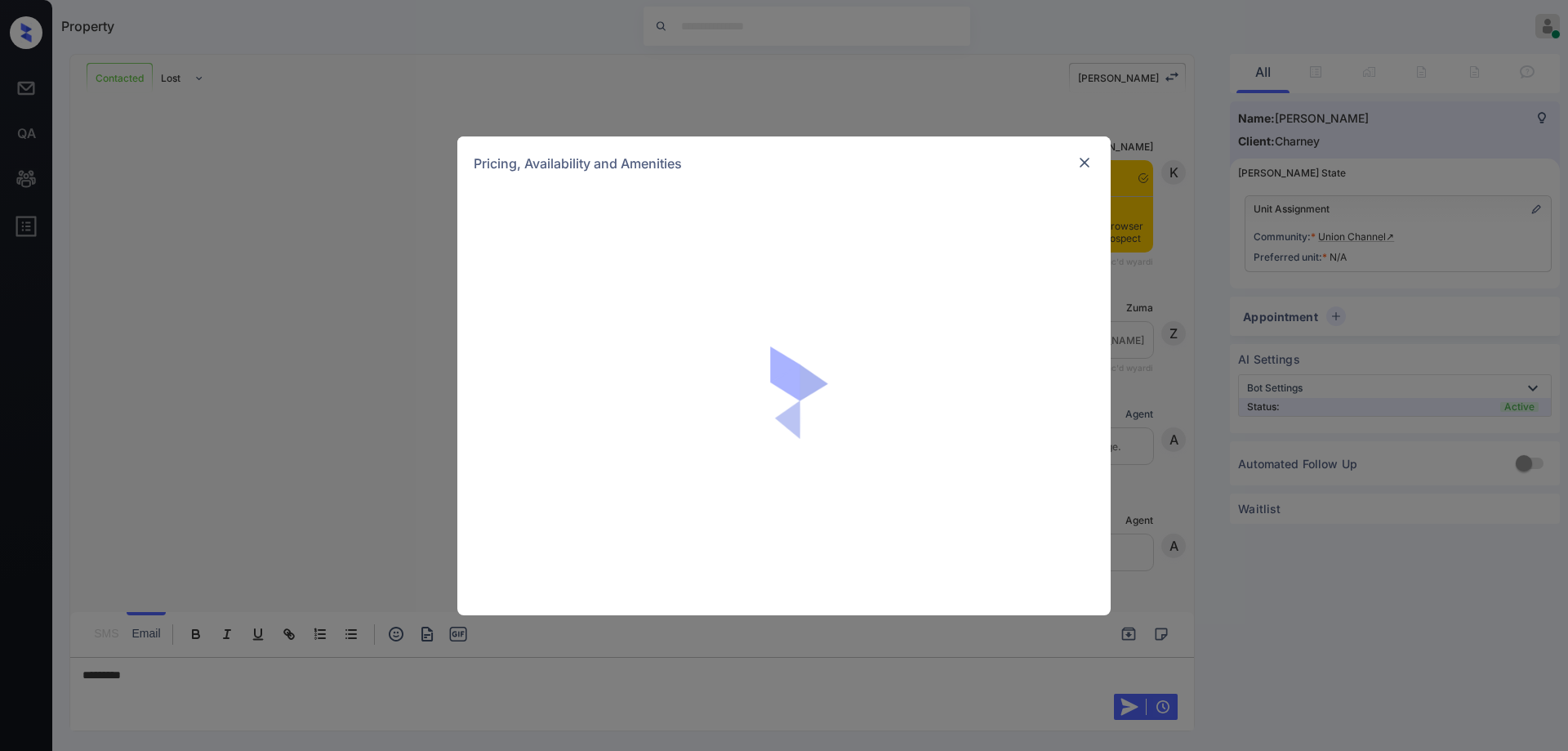
scroll to position [1575, 0]
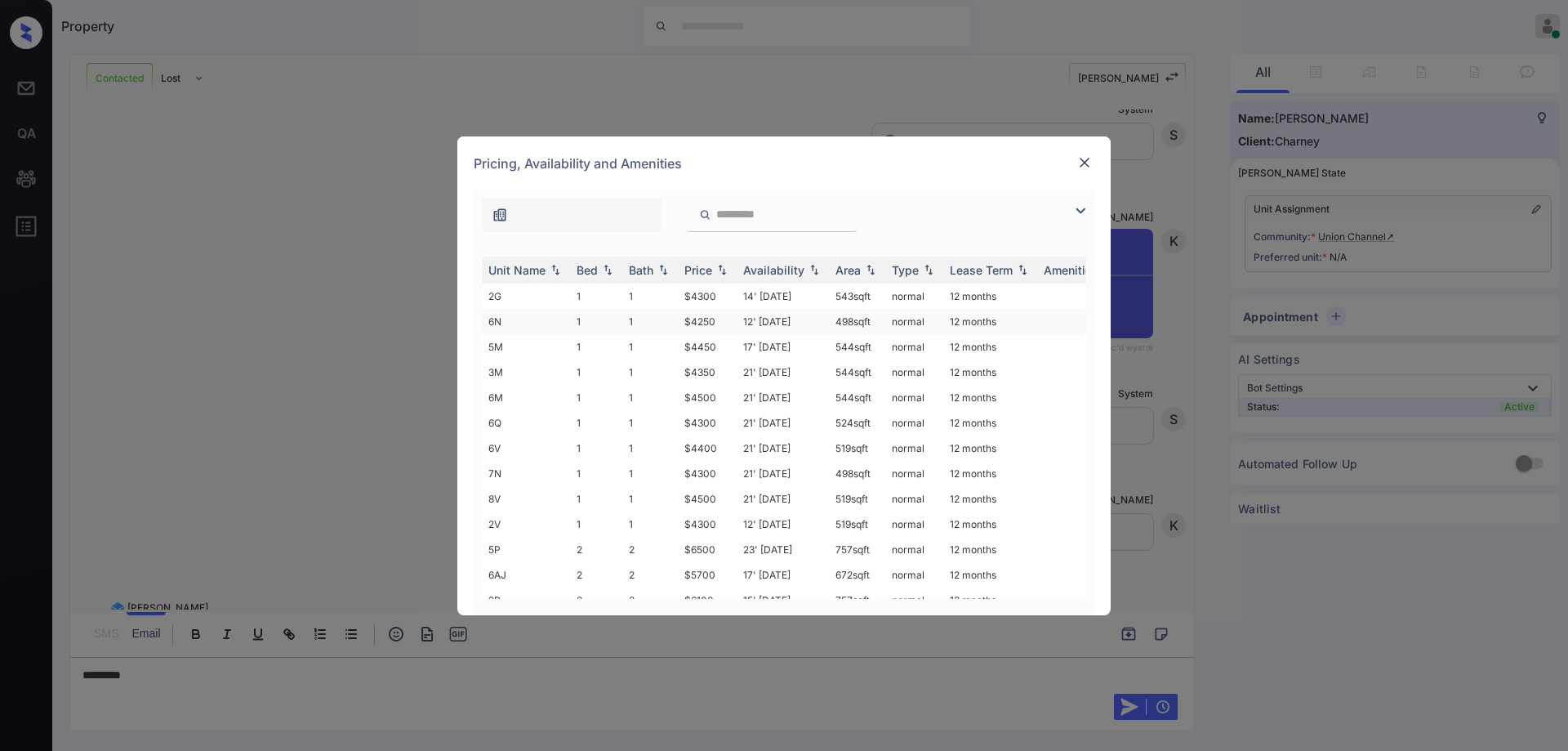
click at [731, 318] on td "$4250" at bounding box center [707, 321] width 59 height 26
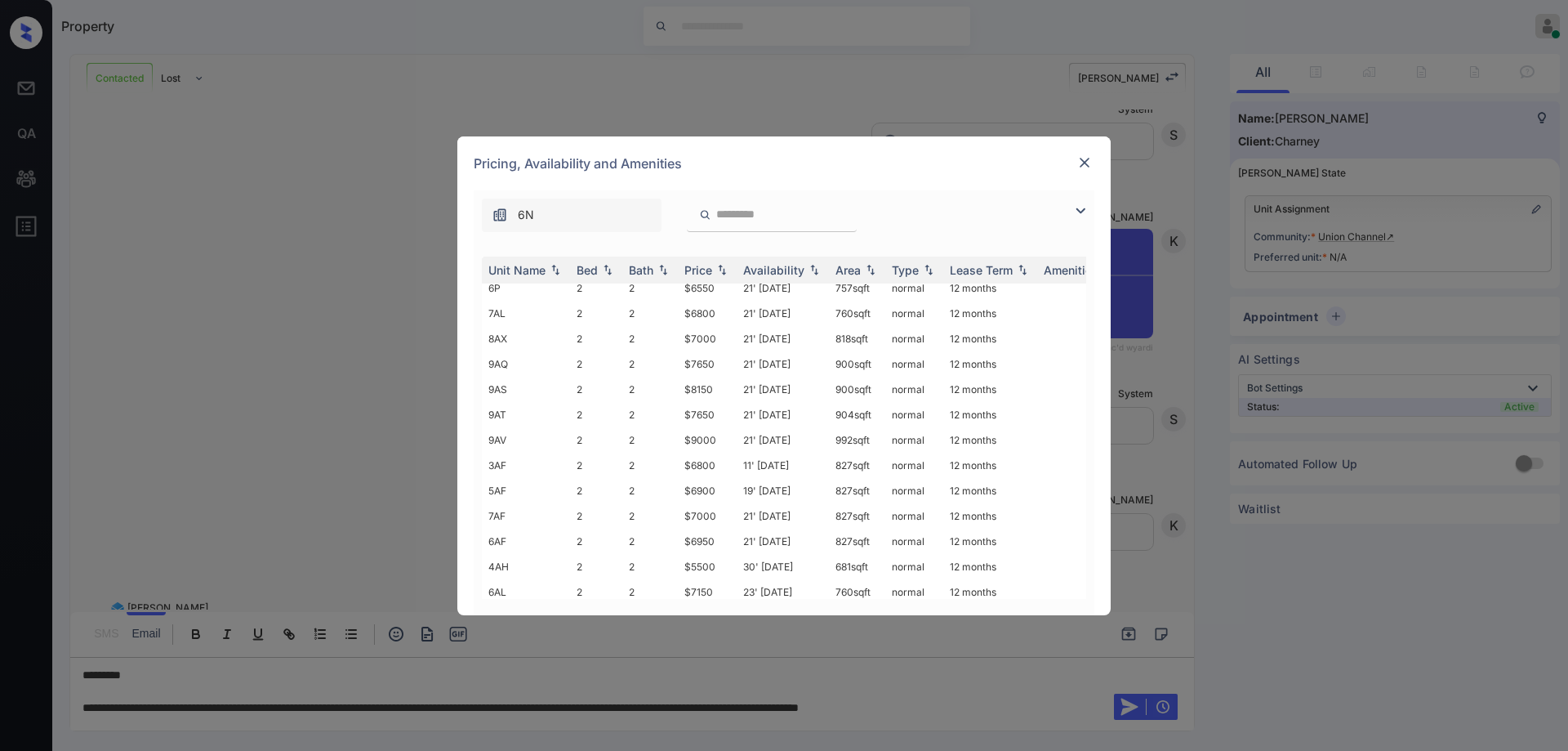
scroll to position [432, 0]
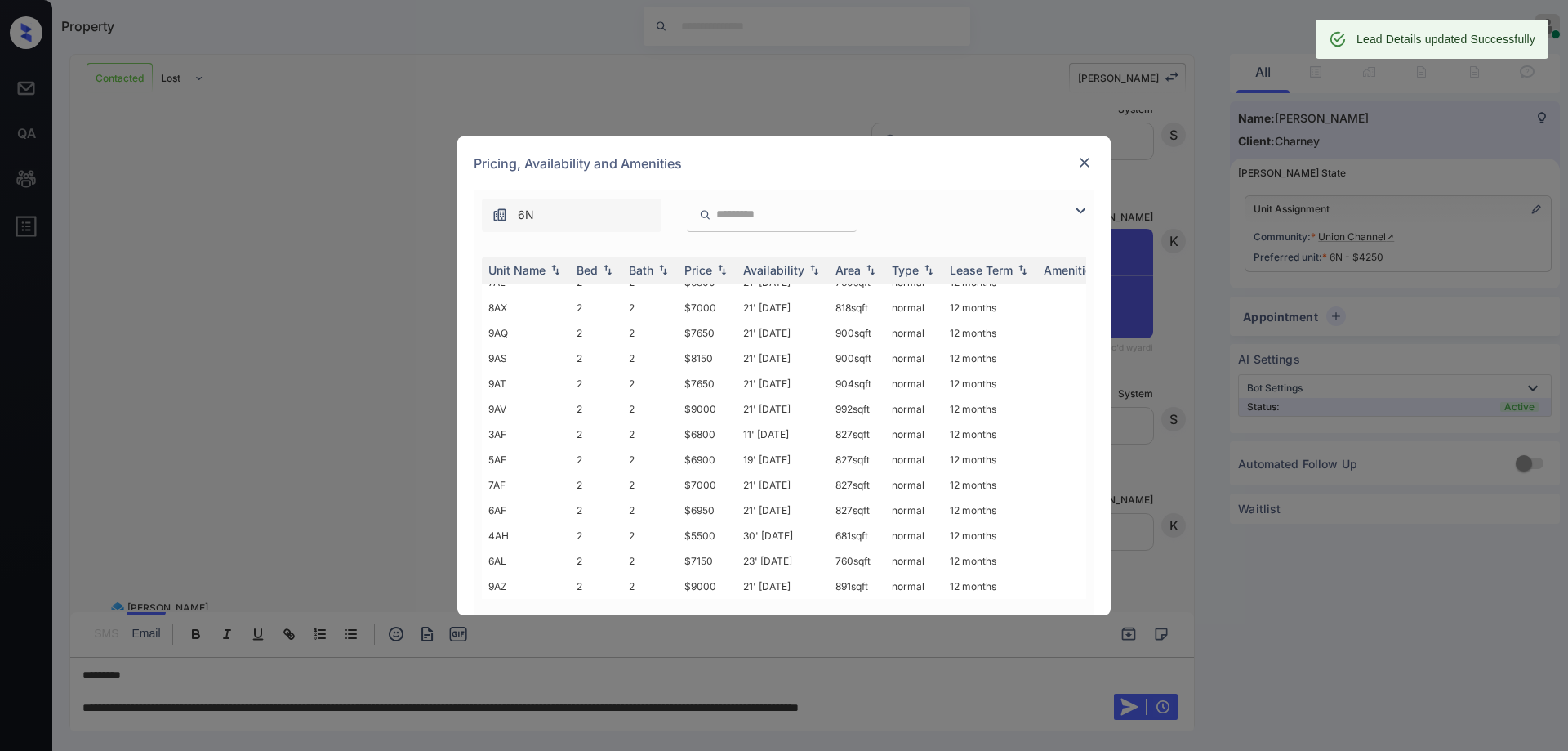
click at [1079, 164] on img at bounding box center [1084, 163] width 17 height 17
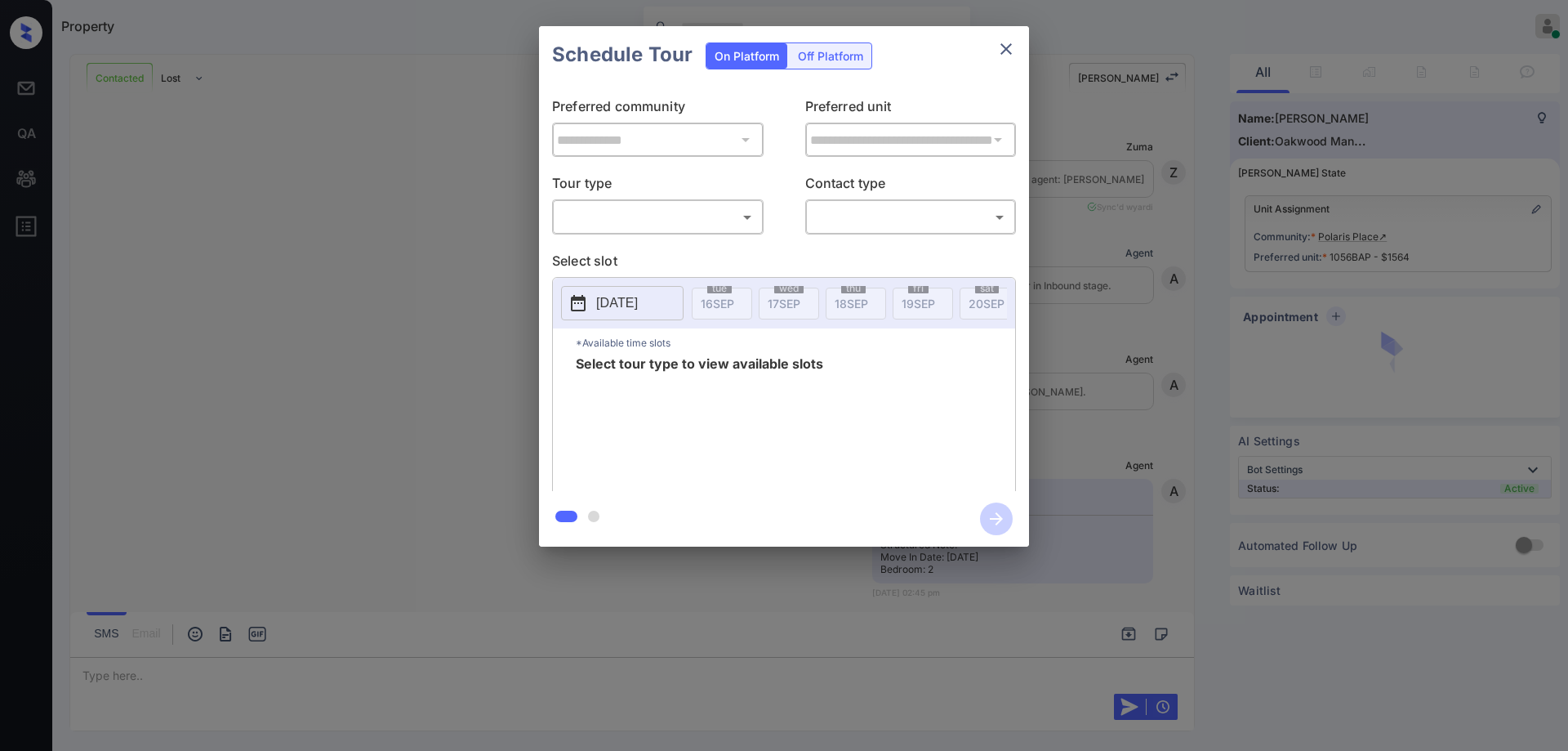
scroll to position [1453, 0]
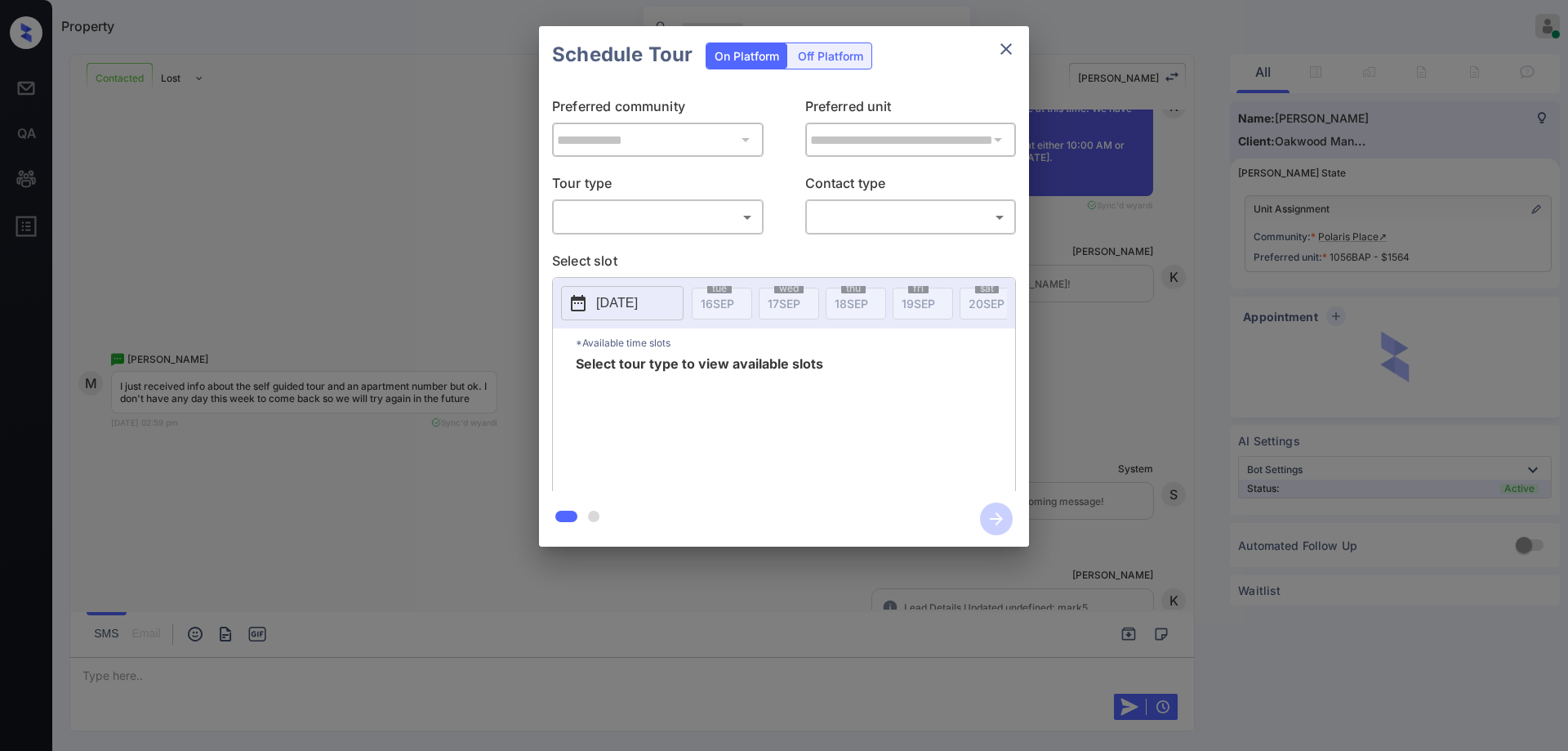
click at [639, 212] on body "Property Hope Jatap Online Set yourself offline Set yourself on break Profile S…" at bounding box center [784, 376] width 1568 height 751
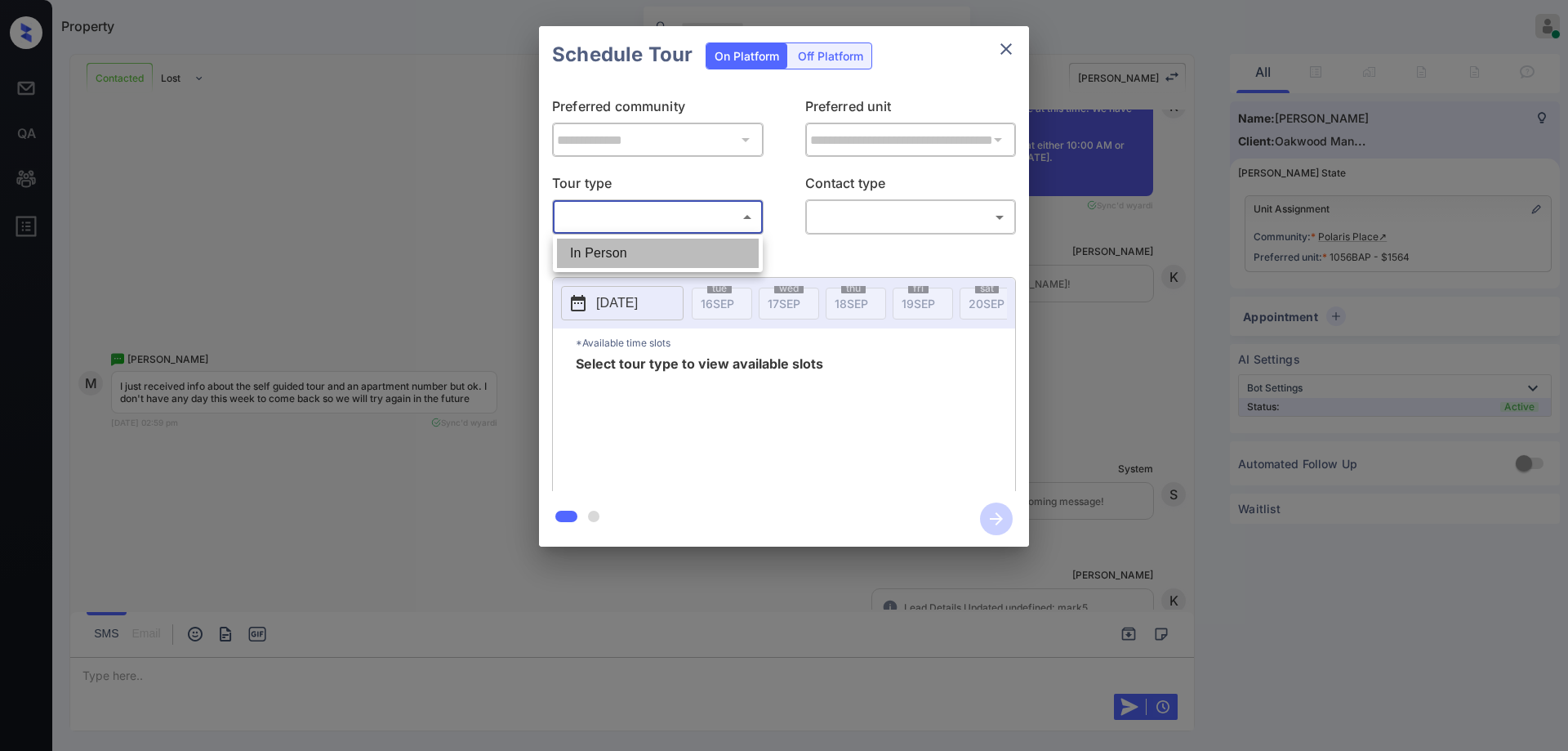
click at [610, 241] on li "In Person" at bounding box center [658, 253] width 202 height 29
type input "********"
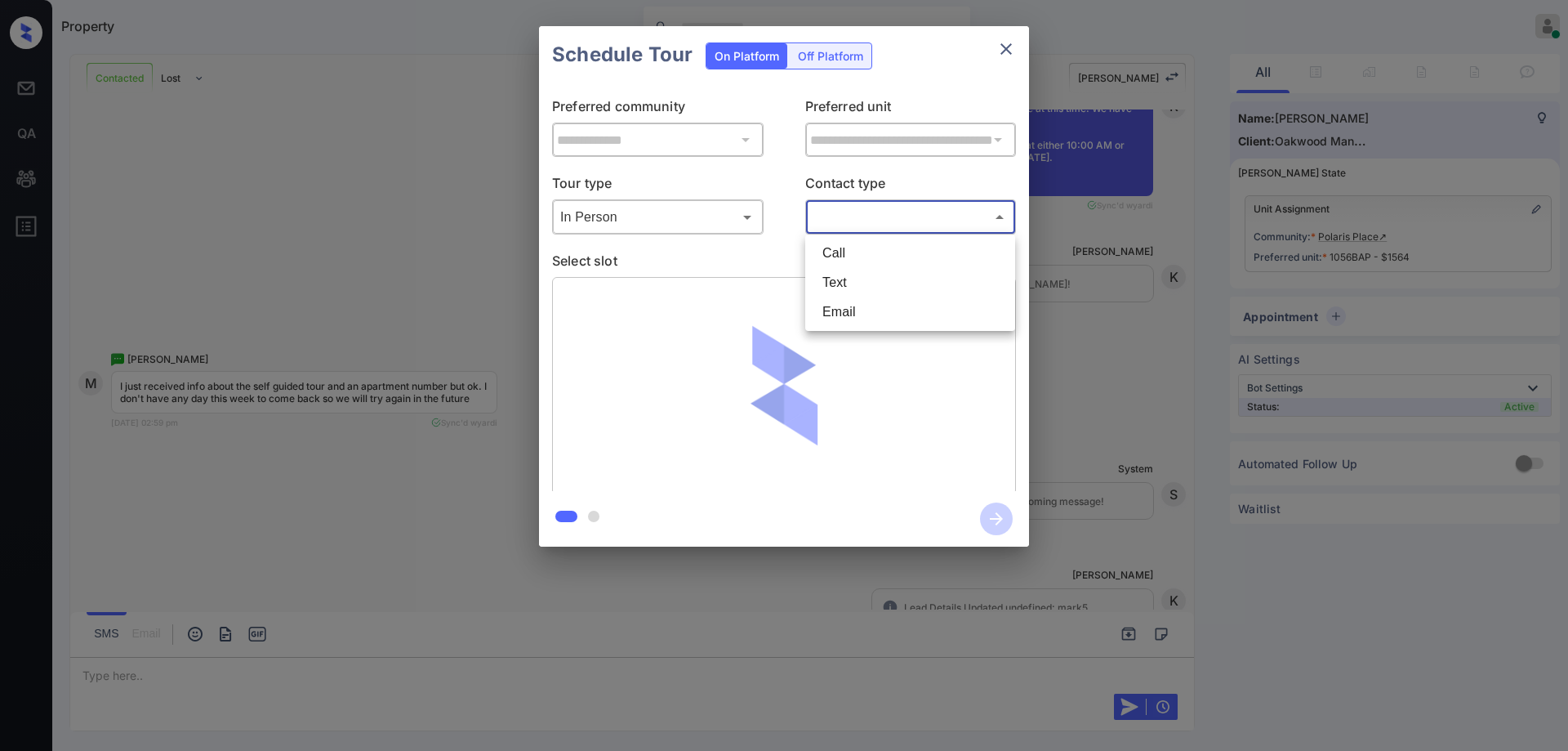
click at [881, 211] on body "Property Hope Jatap Online Set yourself offline Set yourself on break Profile S…" at bounding box center [784, 376] width 1568 height 751
click at [856, 275] on li "Text" at bounding box center [910, 283] width 202 height 29
type input "****"
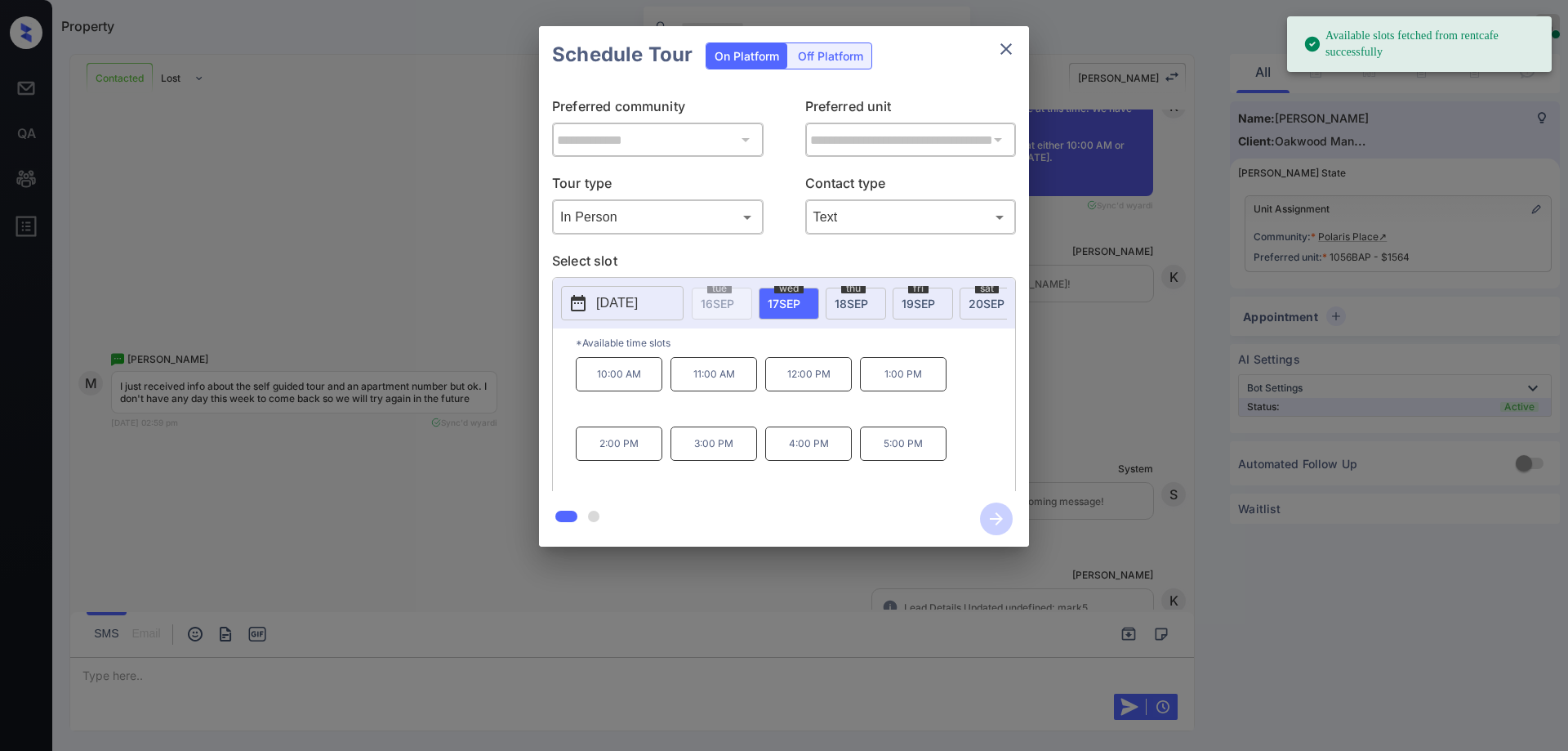
click at [631, 294] on p "[DATE]" at bounding box center [617, 303] width 41 height 19
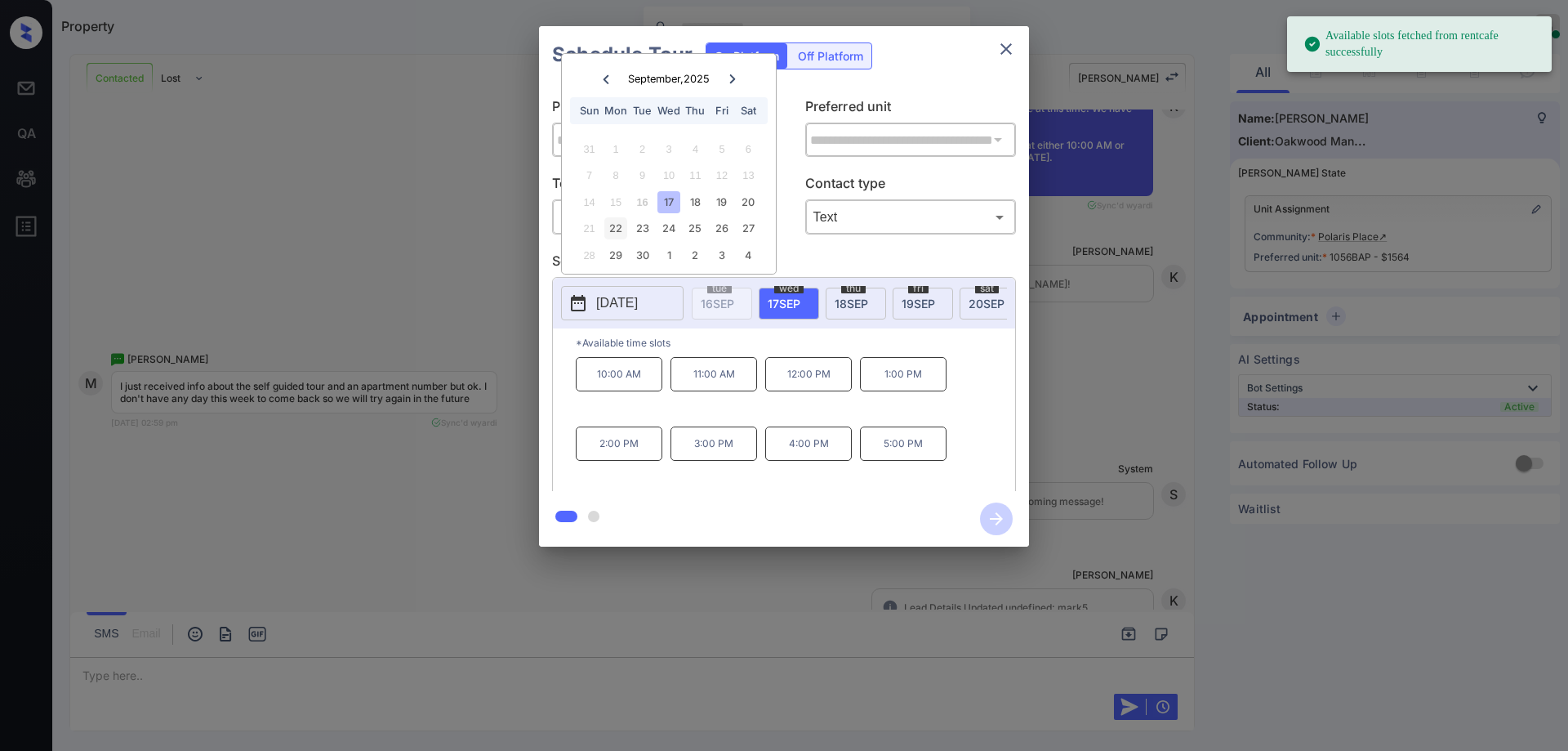
click at [613, 230] on div "22" at bounding box center [616, 229] width 22 height 22
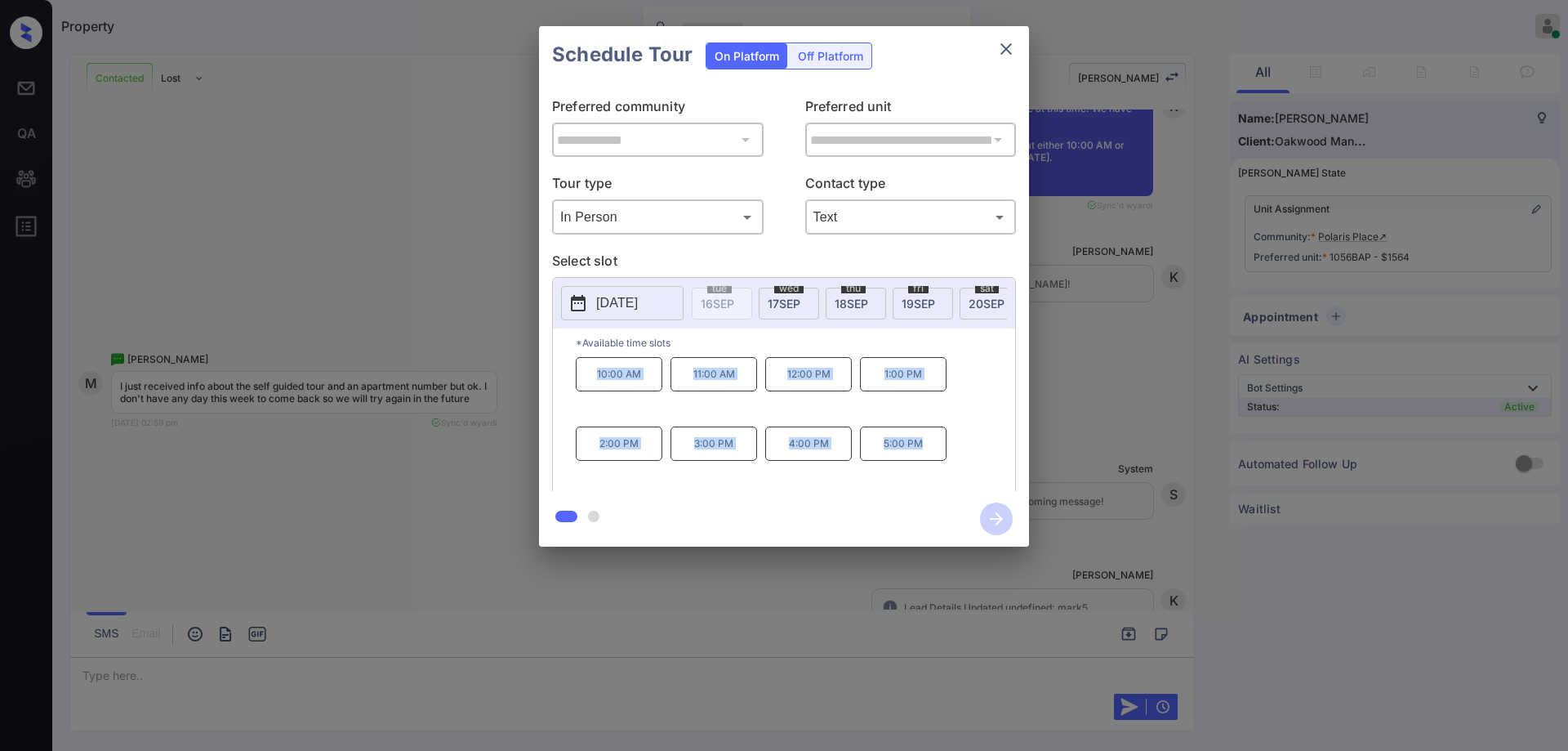
drag, startPoint x: 591, startPoint y: 378, endPoint x: 881, endPoint y: 451, distance: 299.0
click at [990, 521] on div "**********" at bounding box center [784, 286] width 490 height 521
copy div "10:00 AM 11:00 AM 12:00 PM 1:00 PM 2:00 PM 3:00 PM 4:00 PM 5:00 PM"
click at [630, 310] on p "2025-09-22" at bounding box center [617, 303] width 41 height 19
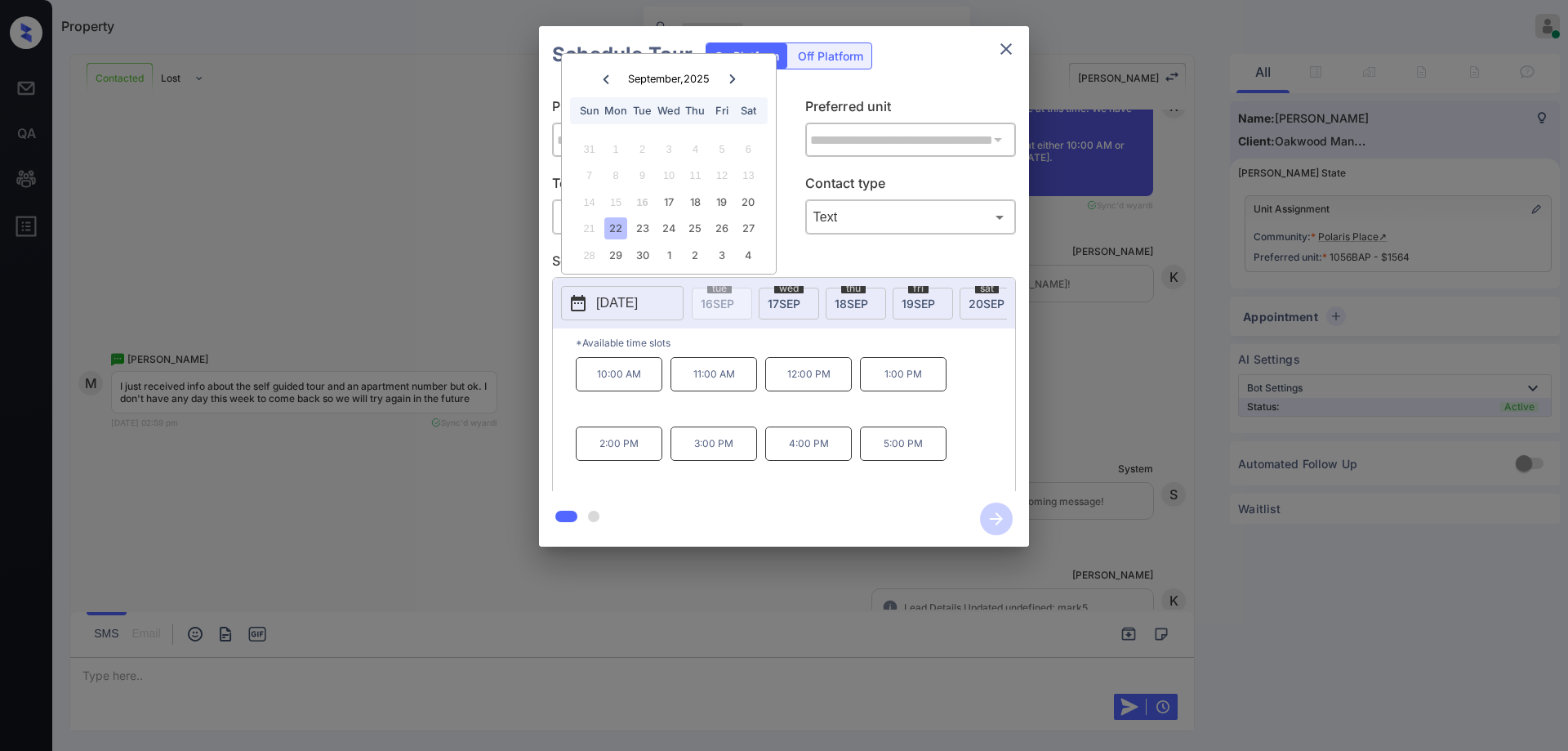
click at [197, 556] on div "**********" at bounding box center [784, 286] width 1568 height 573
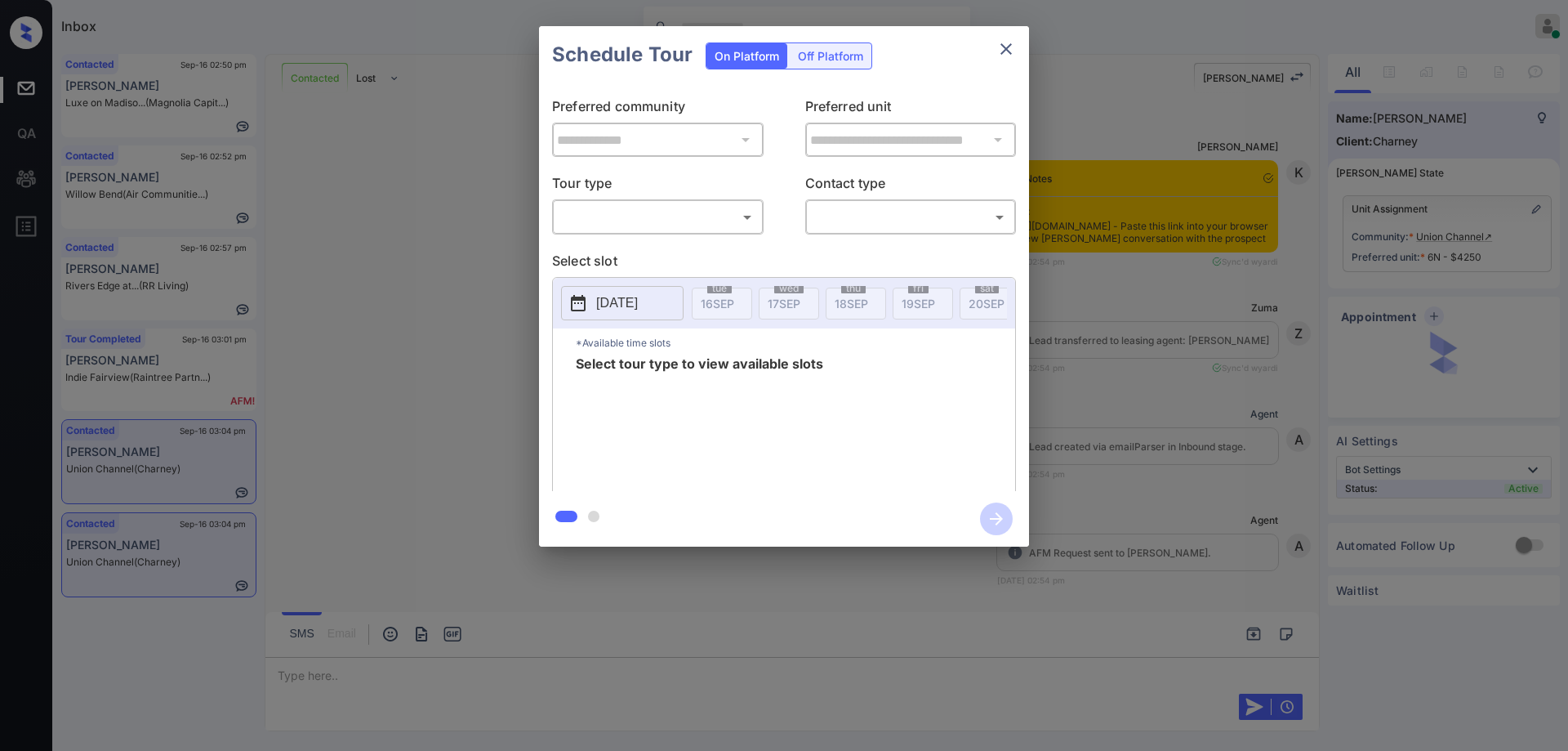
scroll to position [973, 0]
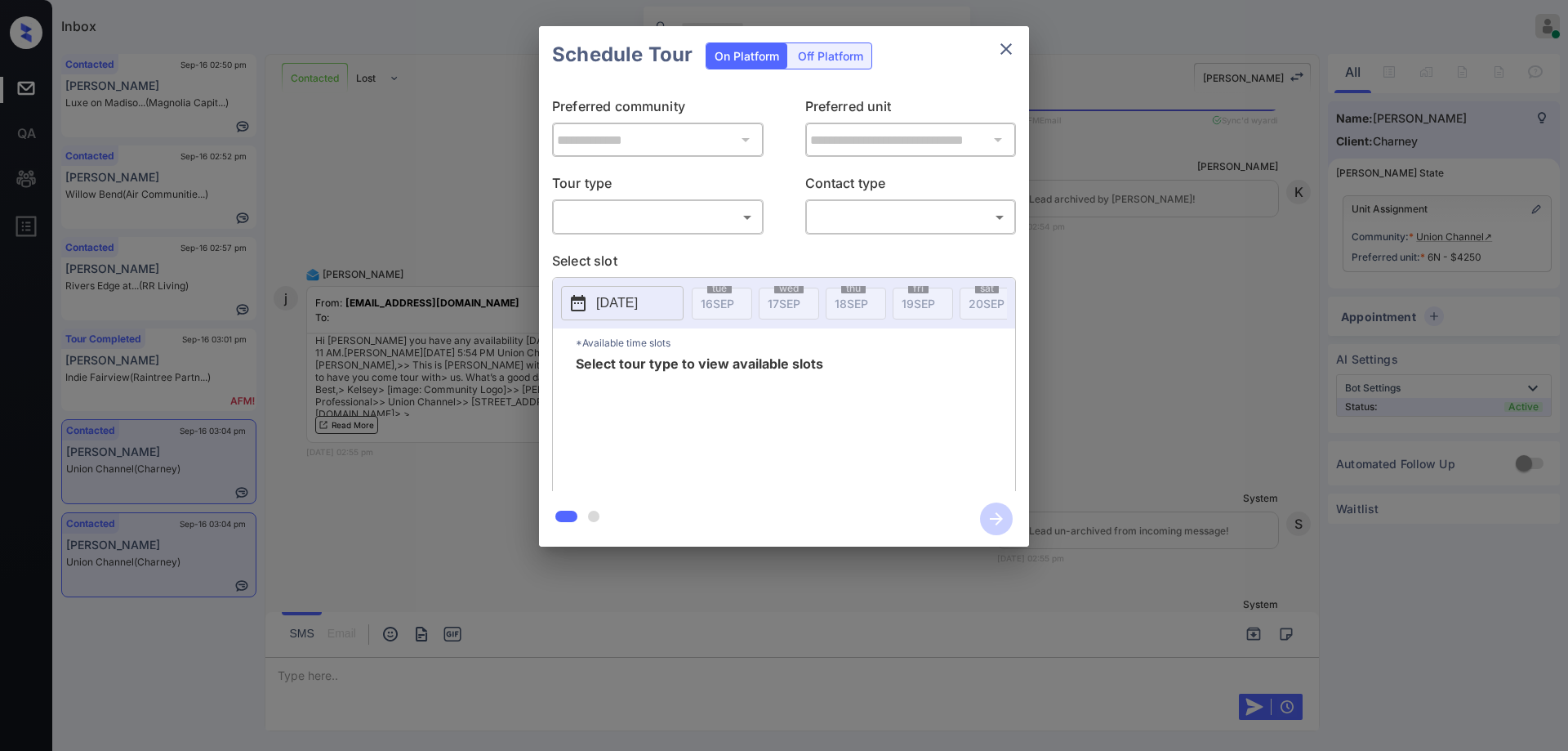
click at [676, 219] on body "Inbox Hope Jatap Online Set yourself offline Set yourself on break Profile Swit…" at bounding box center [784, 376] width 1568 height 751
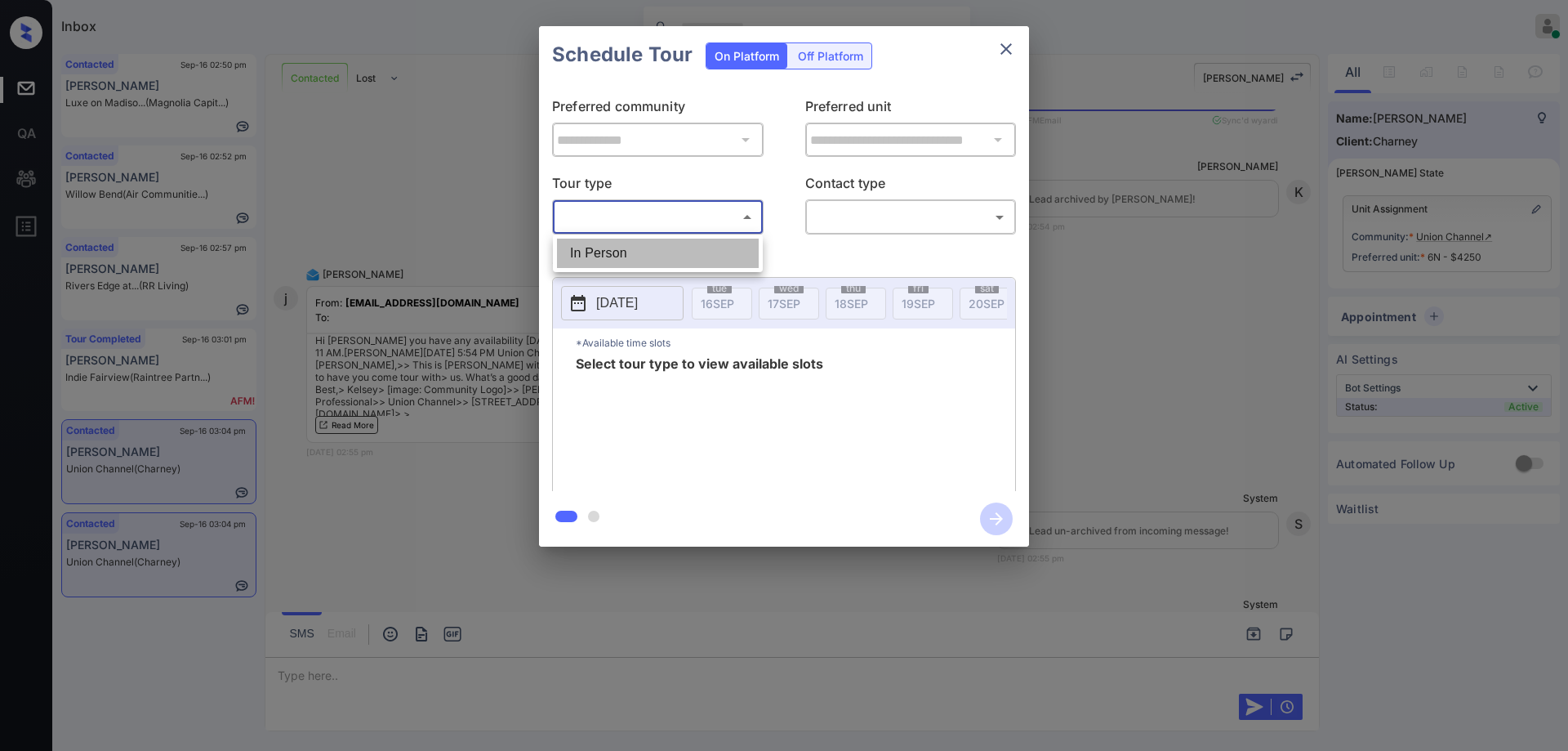
click at [618, 241] on li "In Person" at bounding box center [658, 253] width 202 height 29
type input "********"
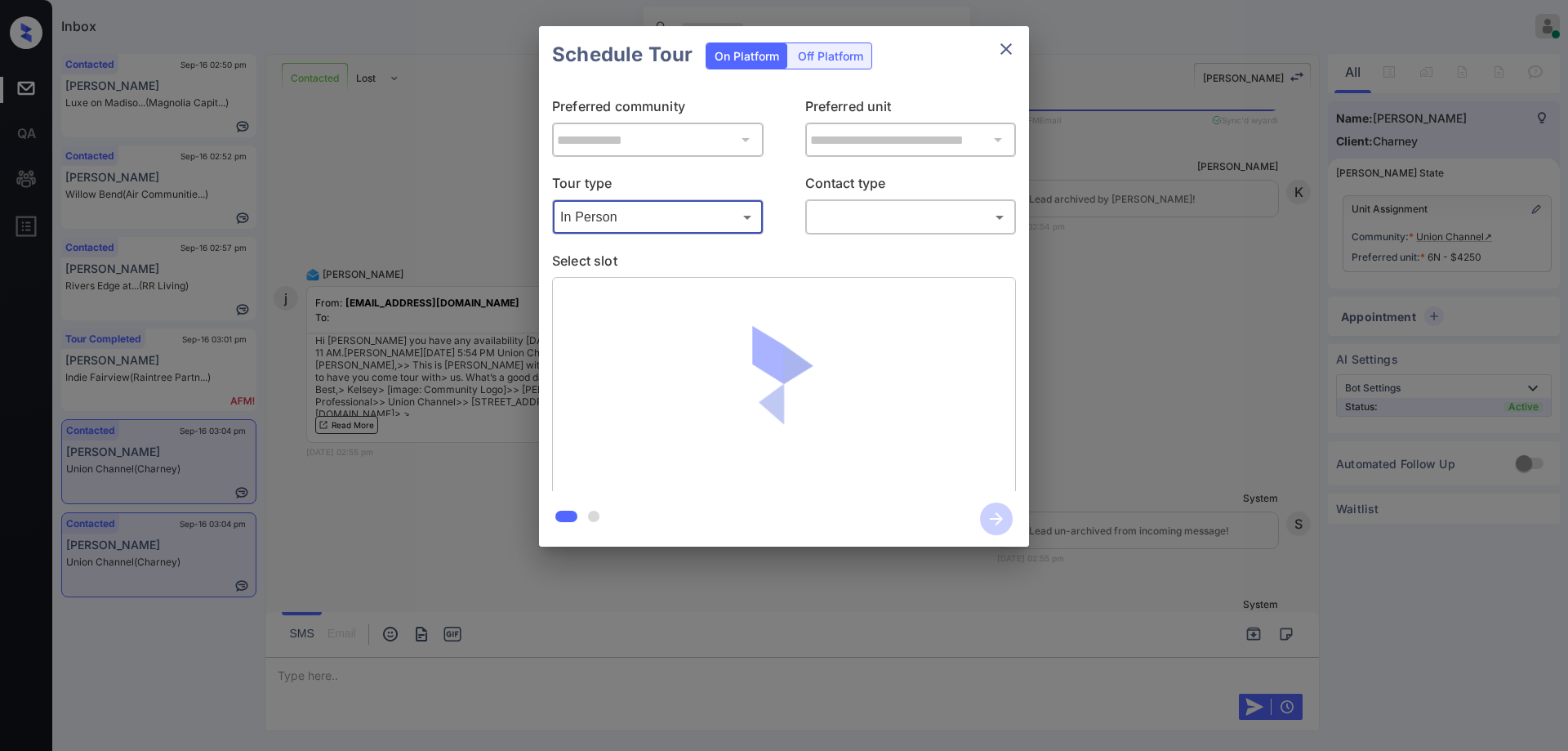
click at [836, 204] on body "Inbox Hope Jatap Online Set yourself offline Set yourself on break Profile Swit…" at bounding box center [784, 376] width 1568 height 751
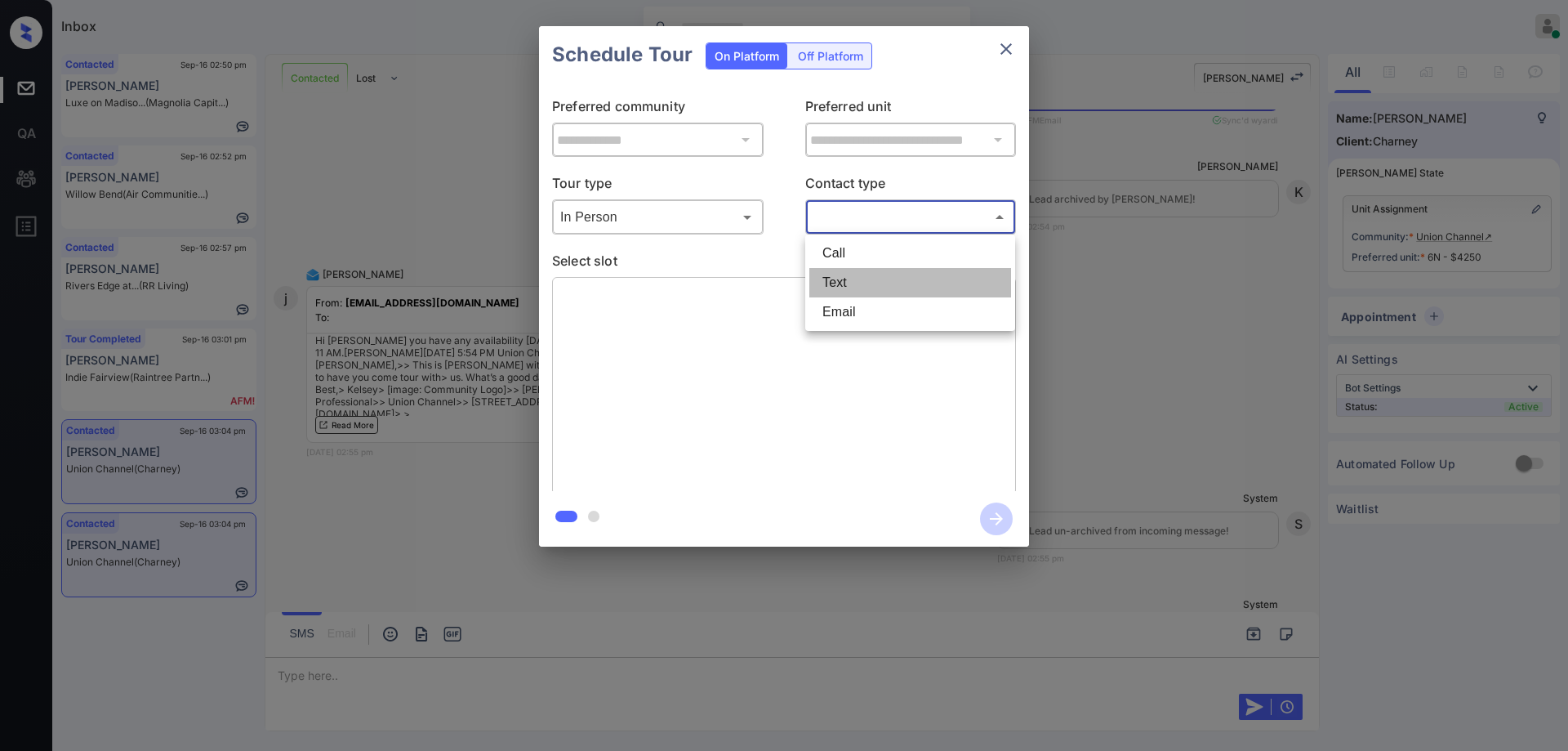
click at [835, 277] on li "Text" at bounding box center [910, 283] width 202 height 29
type input "****"
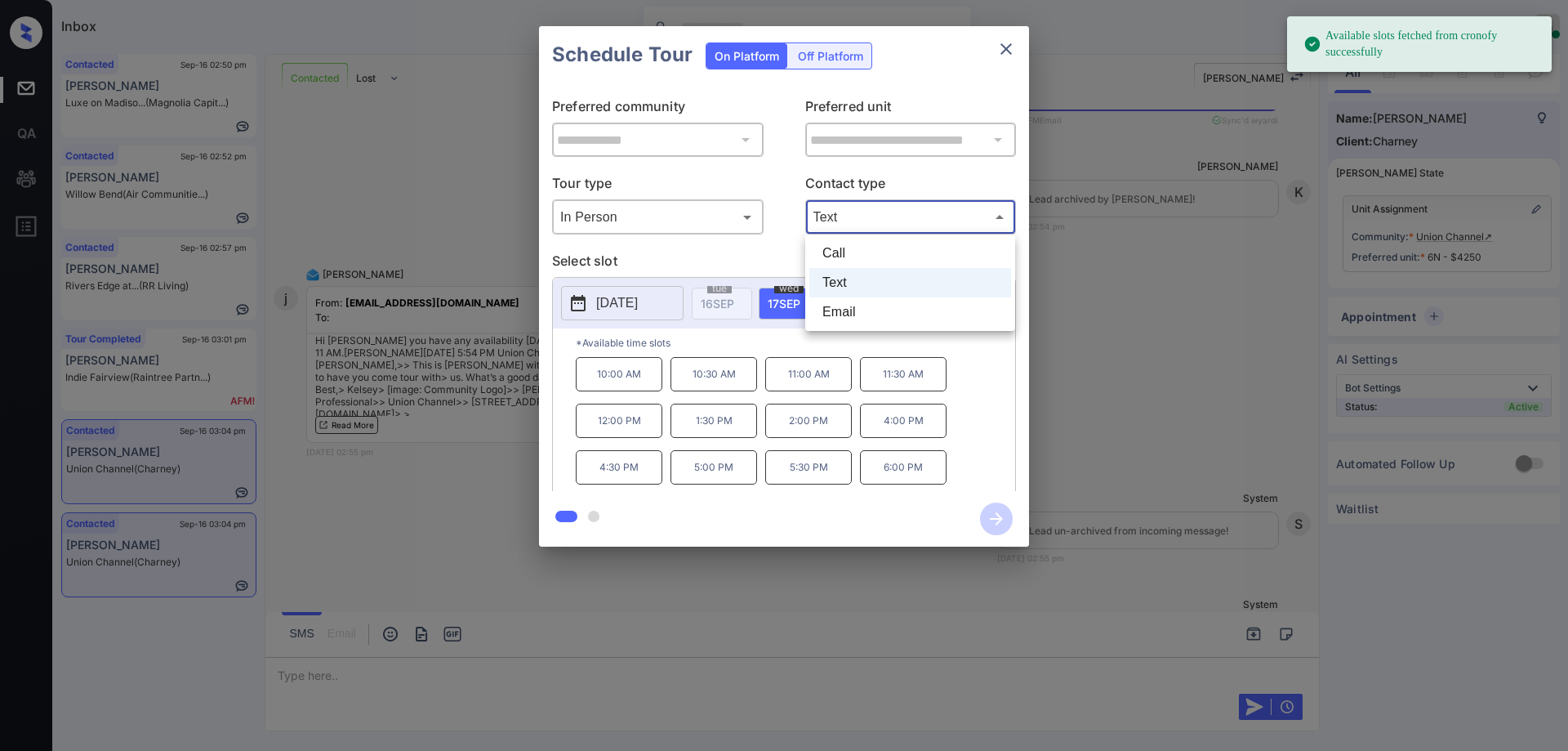
click at [862, 221] on body "Available slots fetched from cronofy successfully Inbox Hope Jatap Online Set y…" at bounding box center [784, 376] width 1568 height 751
click at [845, 279] on li "Text" at bounding box center [910, 283] width 202 height 29
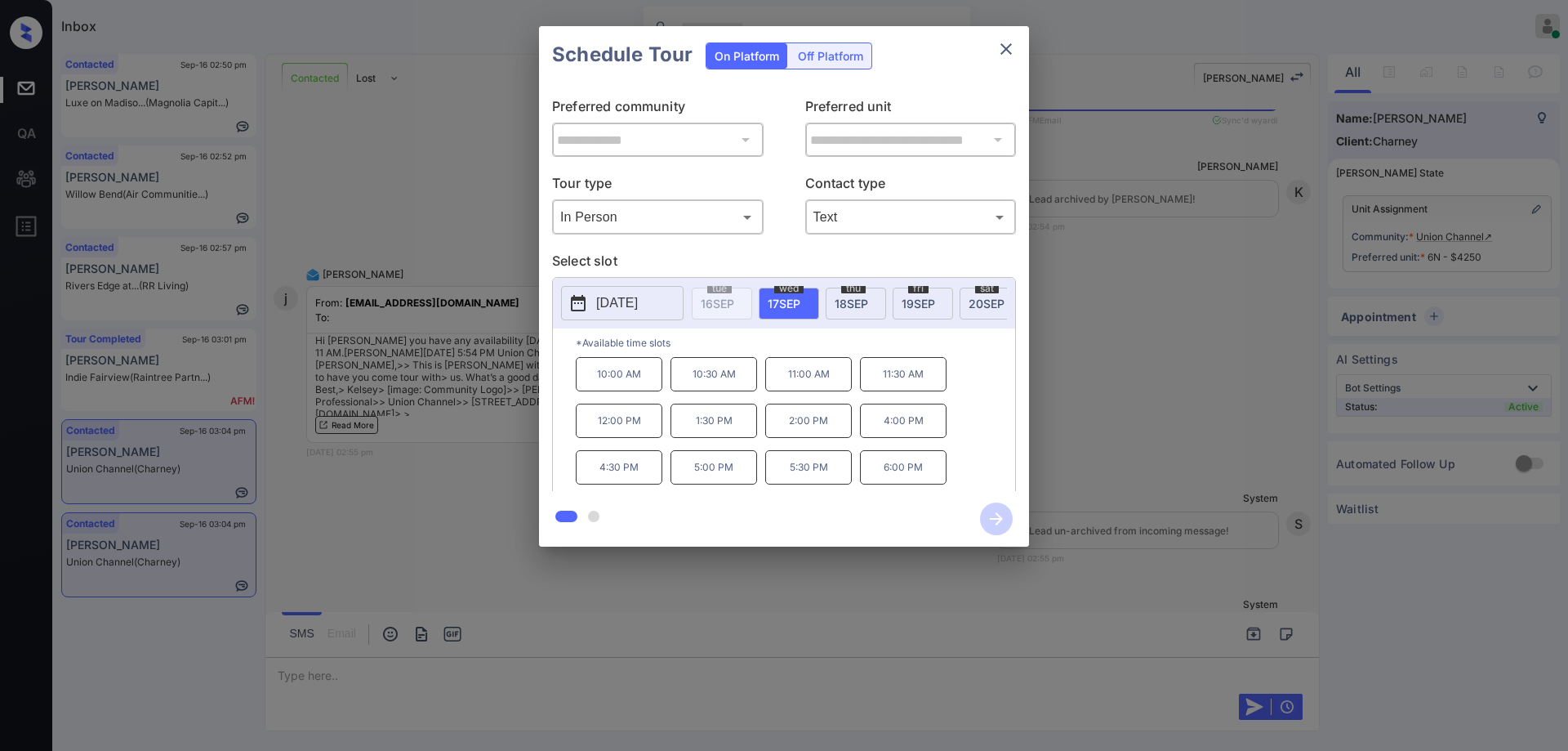
click at [817, 381] on p "11:00 AM" at bounding box center [808, 374] width 86 height 34
click at [1000, 517] on icon "button" at bounding box center [996, 519] width 13 height 13
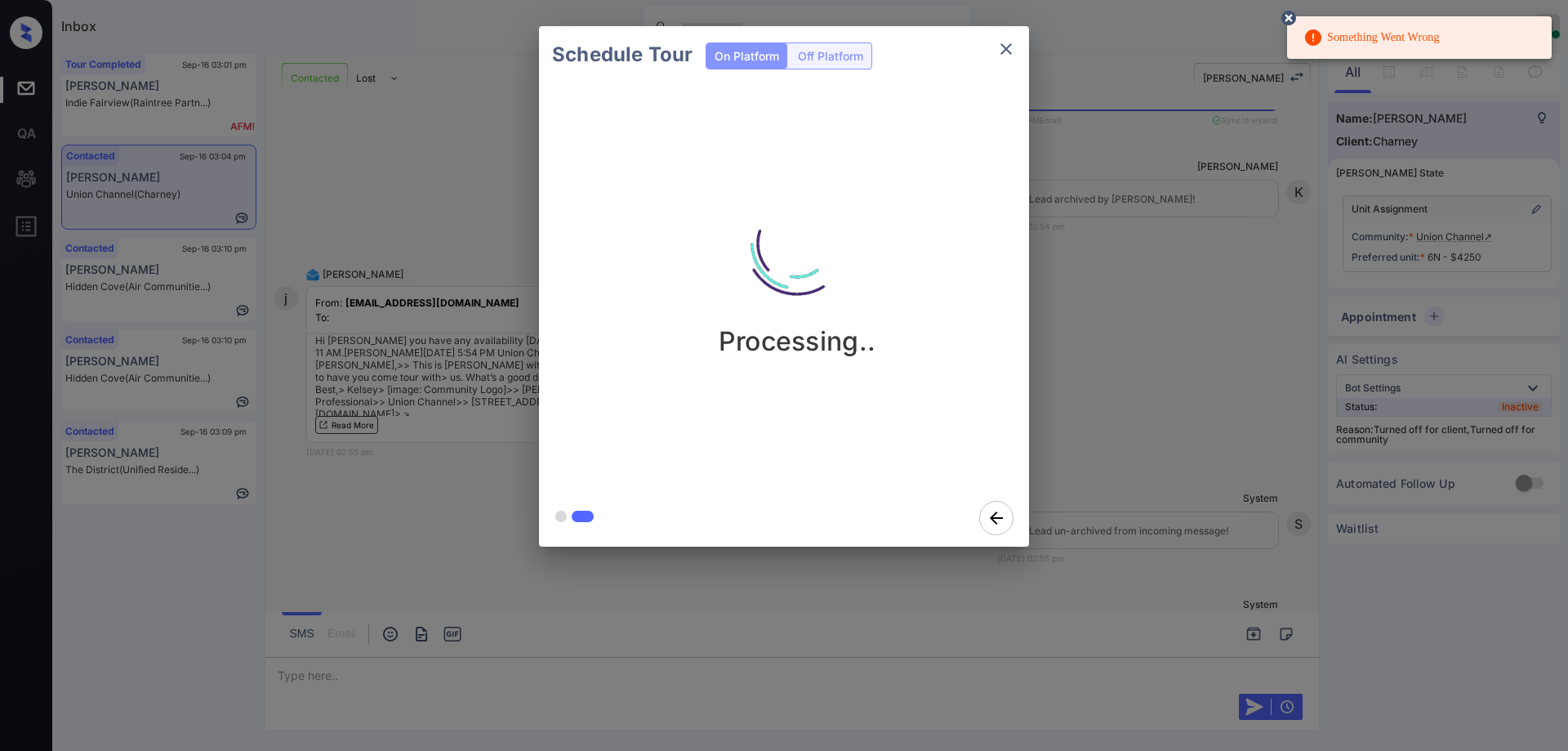
click at [1015, 49] on icon "close" at bounding box center [1006, 49] width 19 height 19
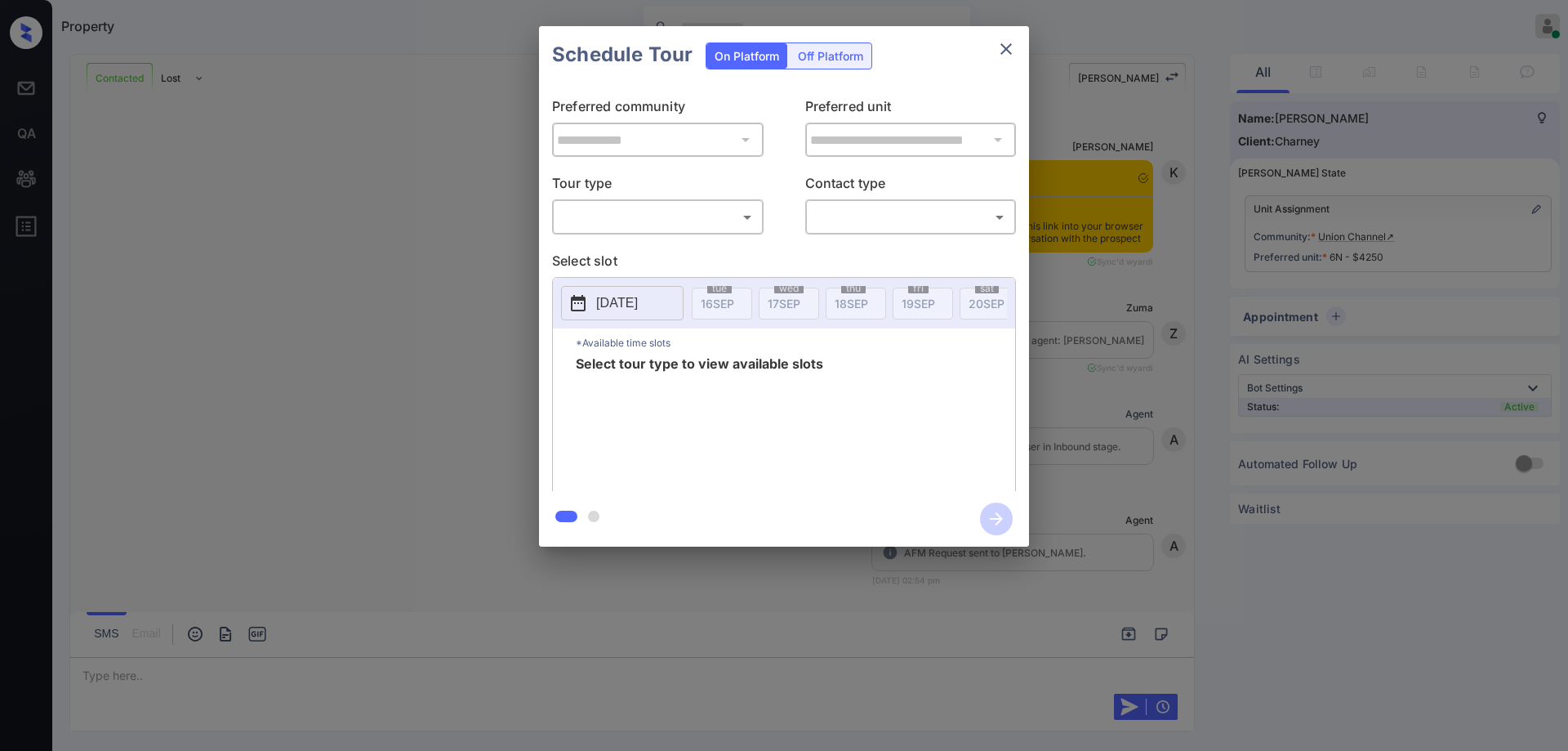
scroll to position [3586, 0]
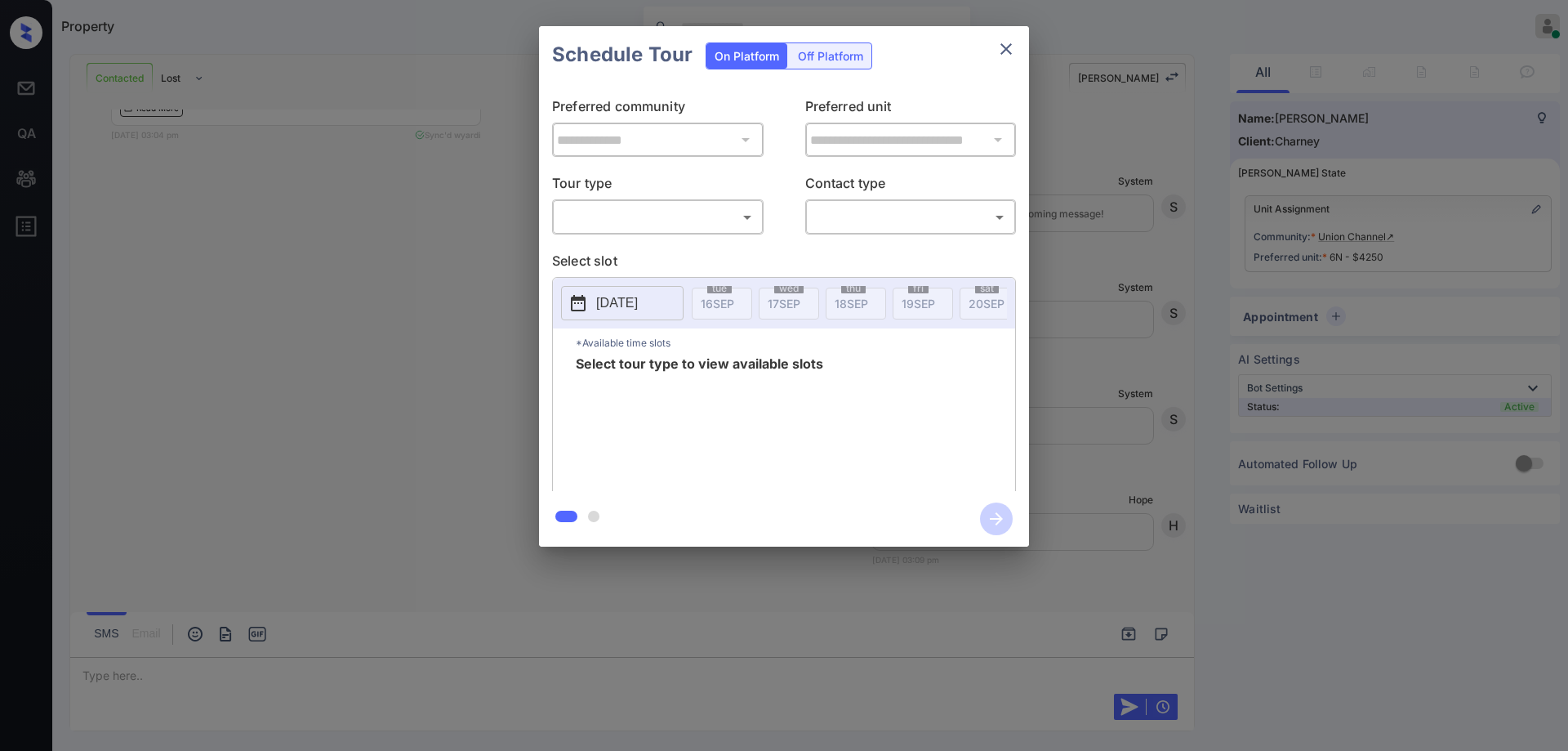
click at [584, 221] on body "Property Hope Jatap Online Set yourself offline Set yourself on break Profile S…" at bounding box center [784, 376] width 1568 height 751
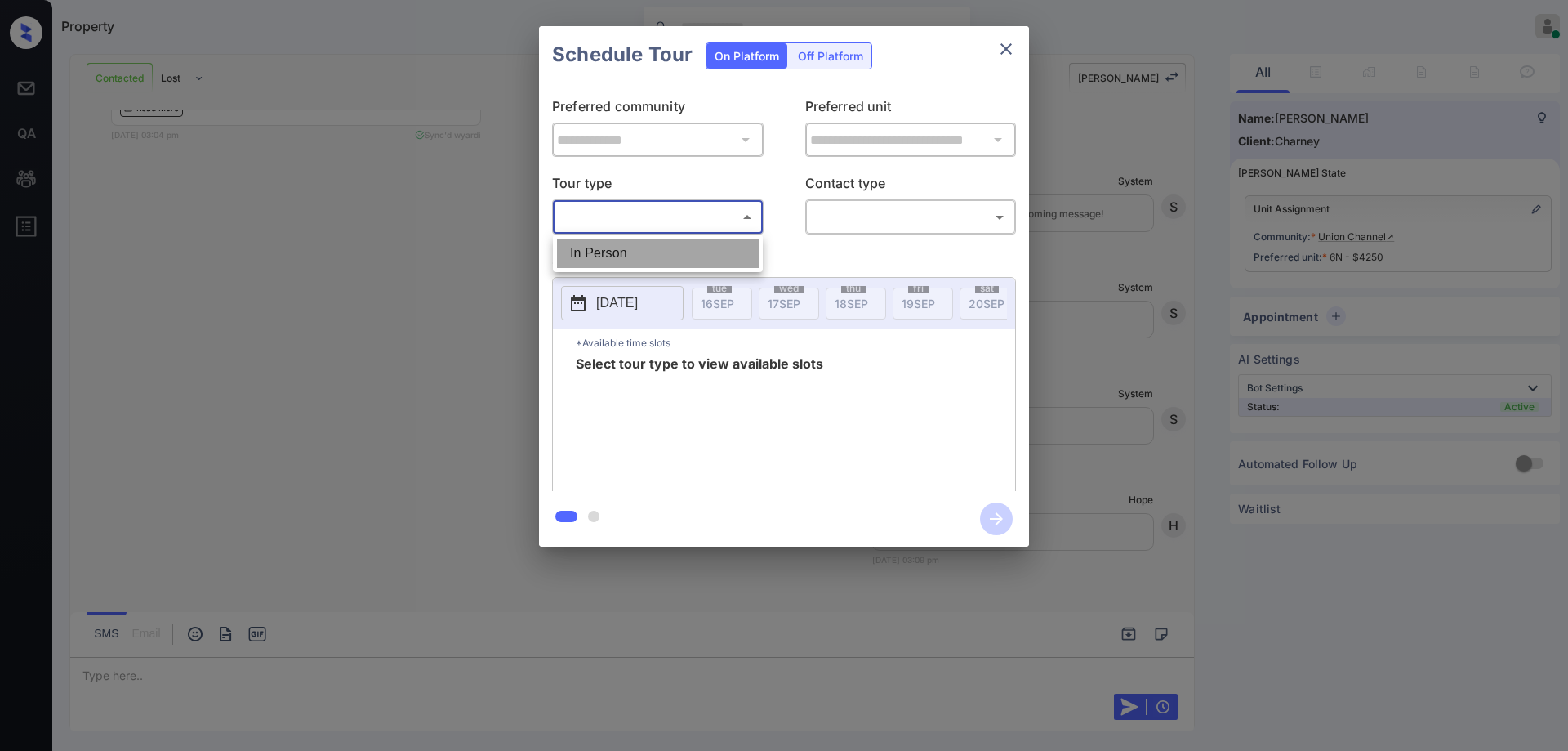
drag, startPoint x: 581, startPoint y: 256, endPoint x: 742, endPoint y: 215, distance: 166.1
click at [583, 256] on li "In Person" at bounding box center [658, 253] width 202 height 29
type input "********"
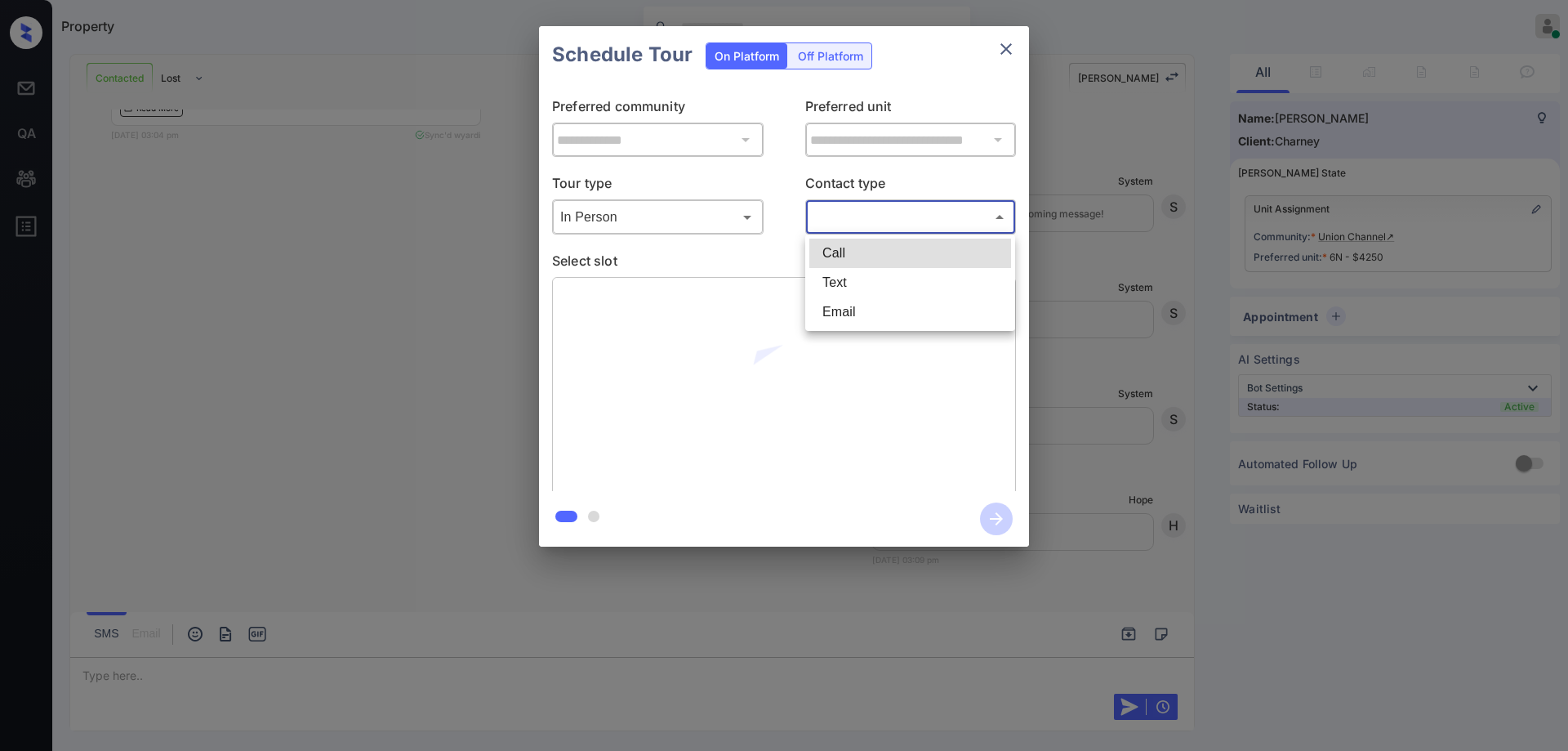
drag, startPoint x: 829, startPoint y: 207, endPoint x: 848, endPoint y: 224, distance: 25.5
click at [841, 211] on body "Property Hope Jatap Online Set yourself offline Set yourself on break Profile S…" at bounding box center [784, 376] width 1568 height 751
click at [867, 301] on li "Email" at bounding box center [910, 312] width 202 height 29
type input "*****"
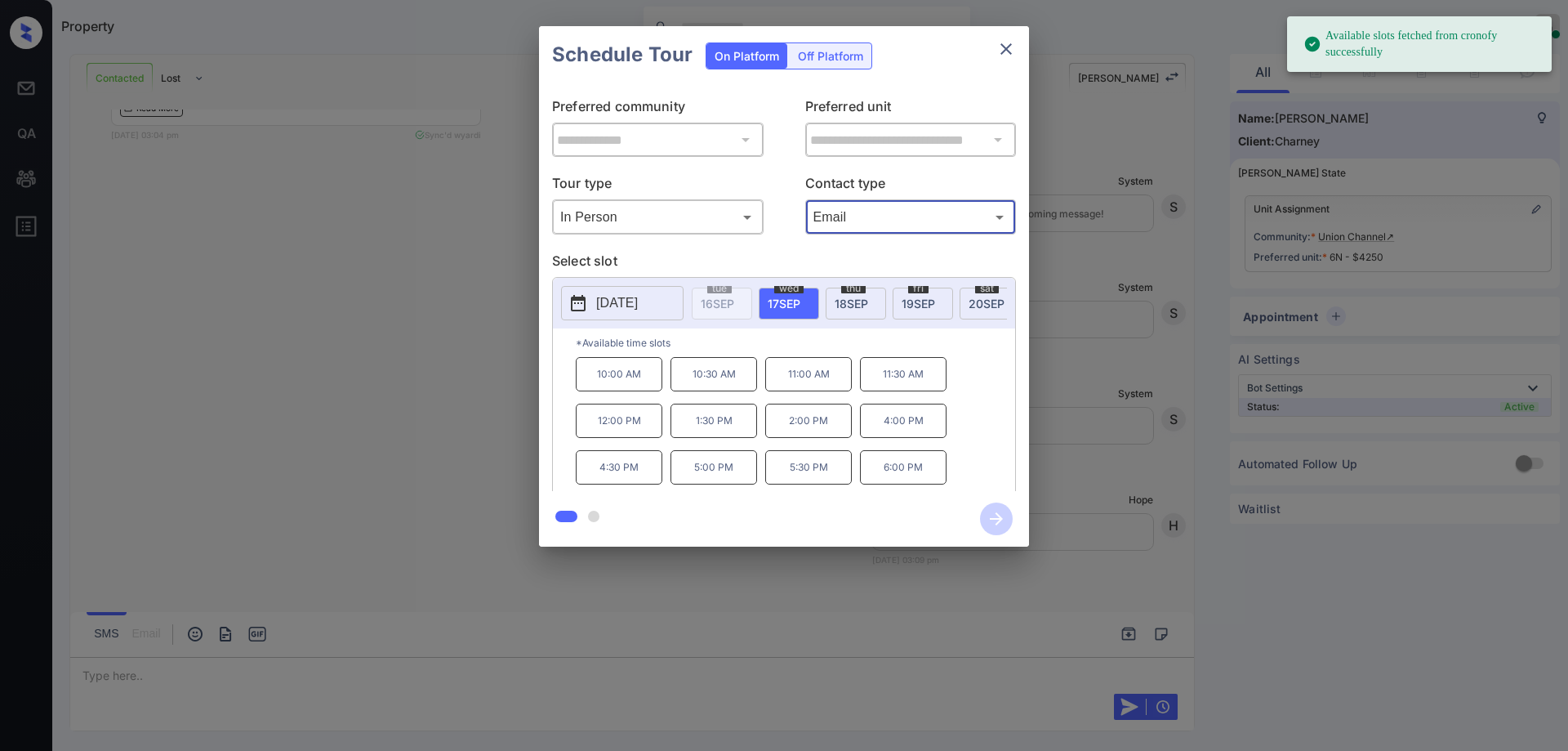
click at [814, 391] on p "11:00 AM" at bounding box center [808, 374] width 86 height 34
click at [1000, 521] on icon "button" at bounding box center [996, 519] width 13 height 13
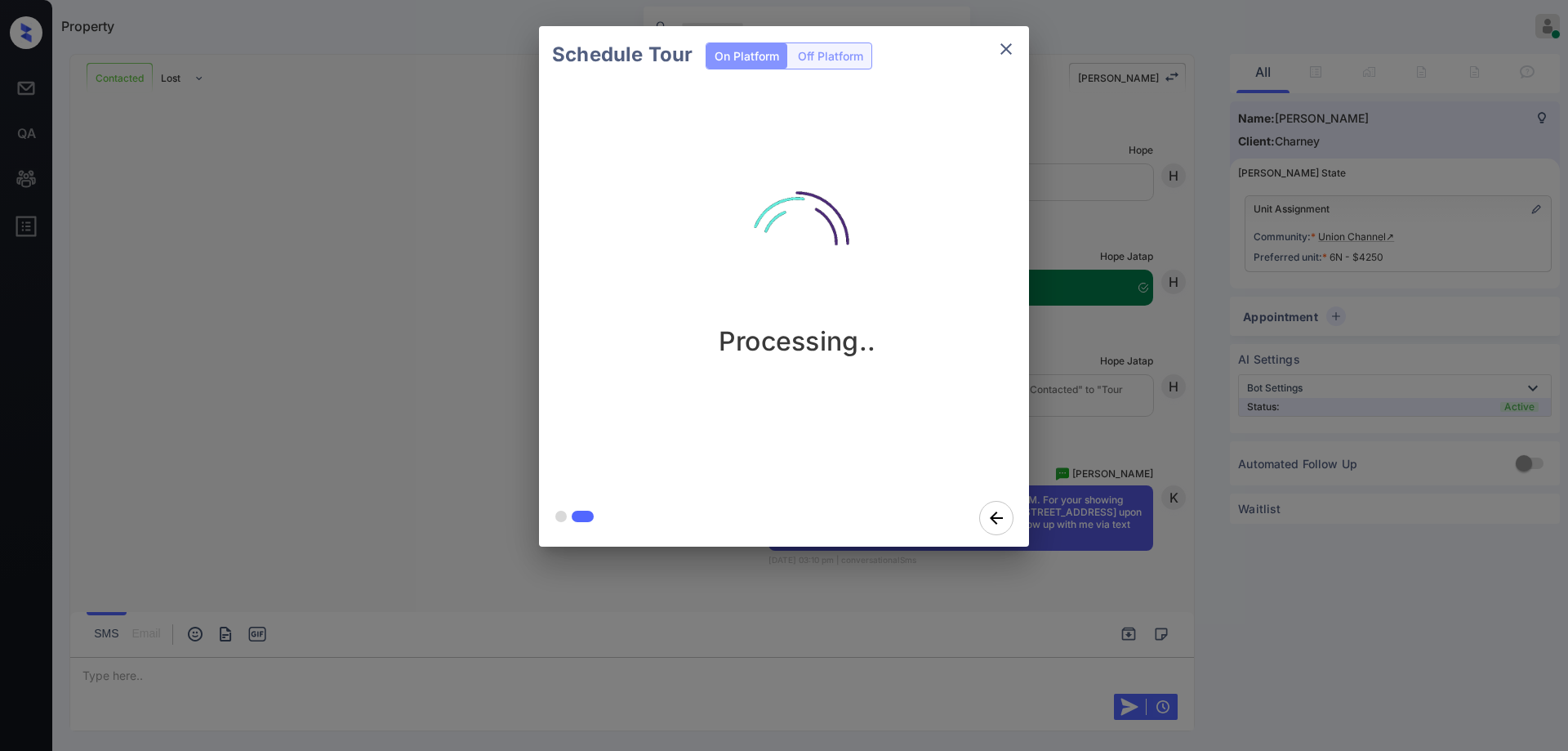
scroll to position [3936, 0]
click at [1127, 442] on div "Schedule Tour On Platform Off Platform Processing.." at bounding box center [784, 286] width 1568 height 573
